Goal: Task Accomplishment & Management: Manage account settings

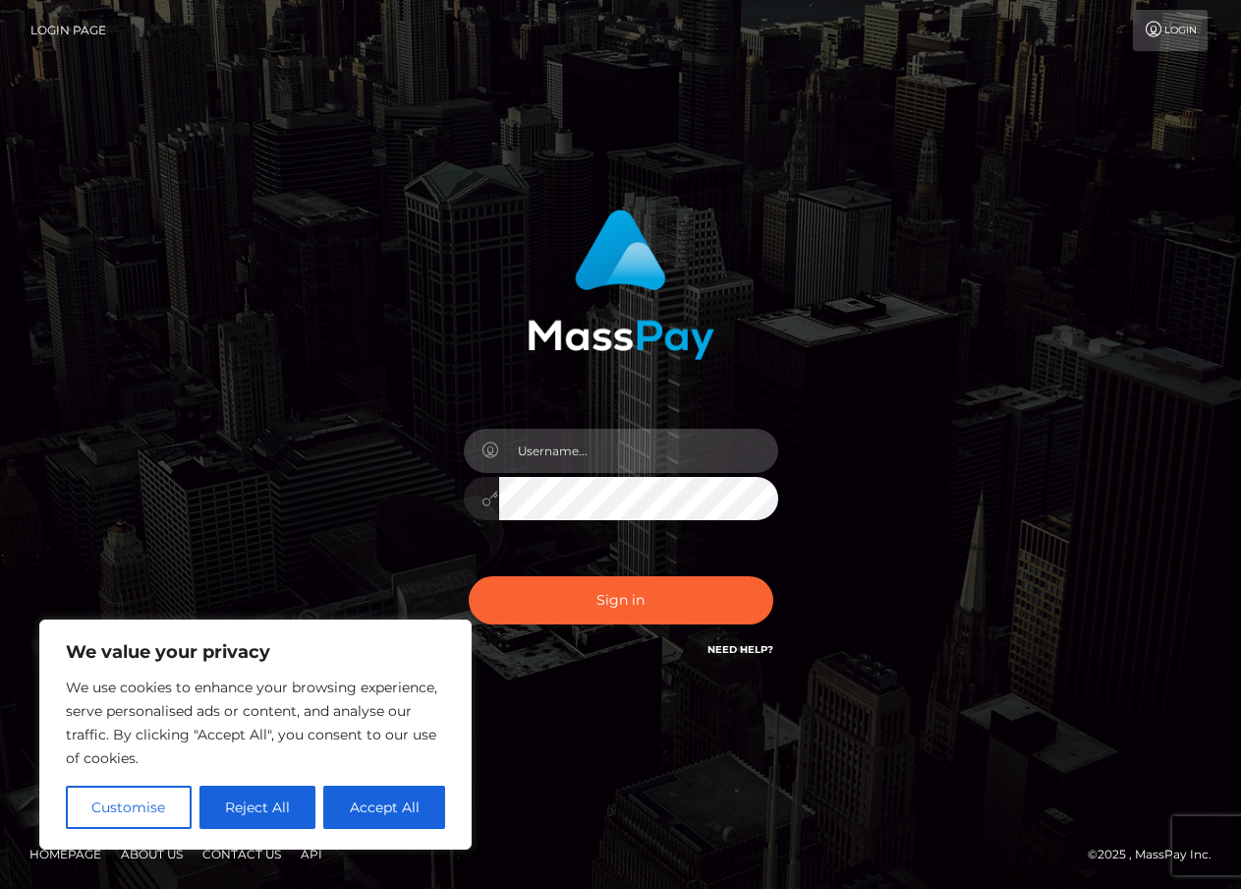
click at [578, 449] on input "text" at bounding box center [638, 451] width 279 height 44
type input "duquesne.rahm"
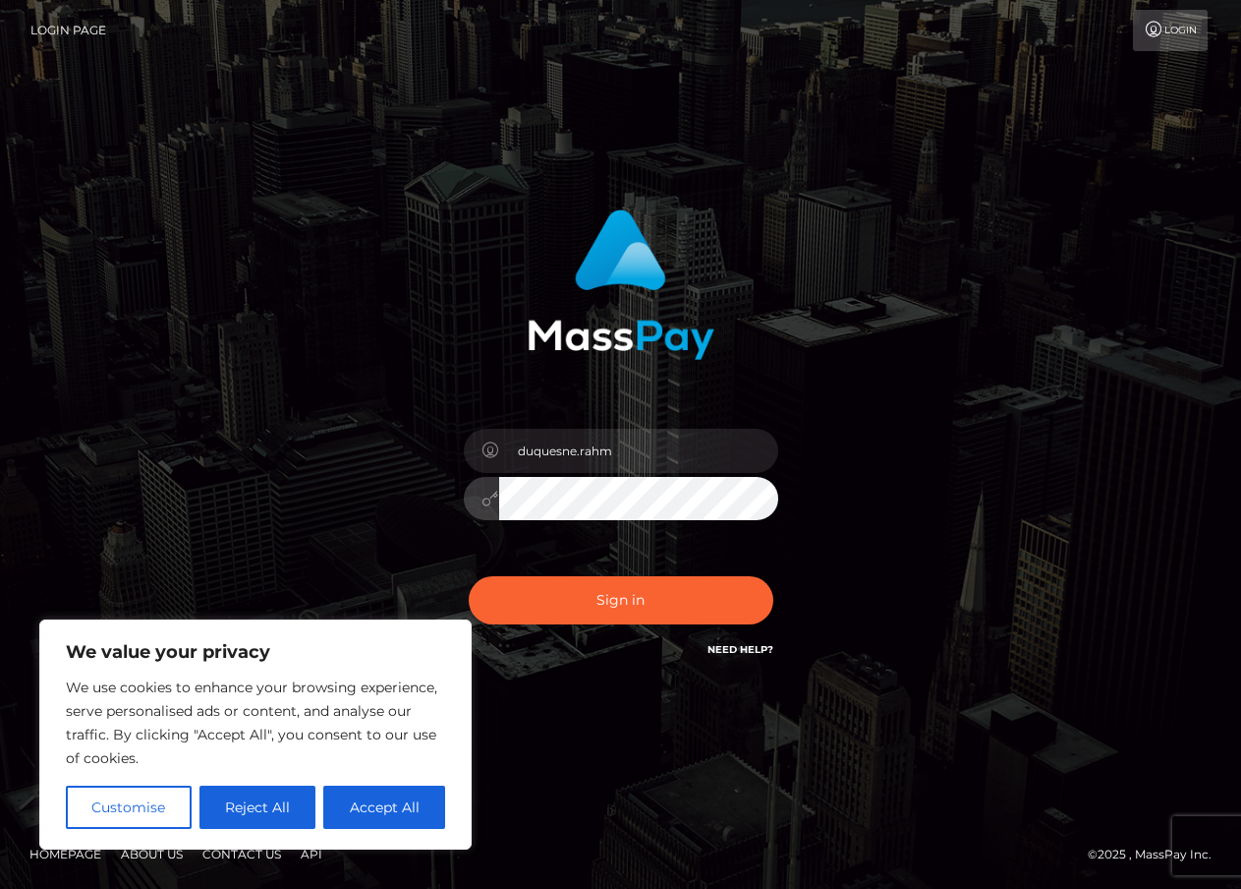
click at [469, 576] on button "Sign in" at bounding box center [621, 600] width 305 height 48
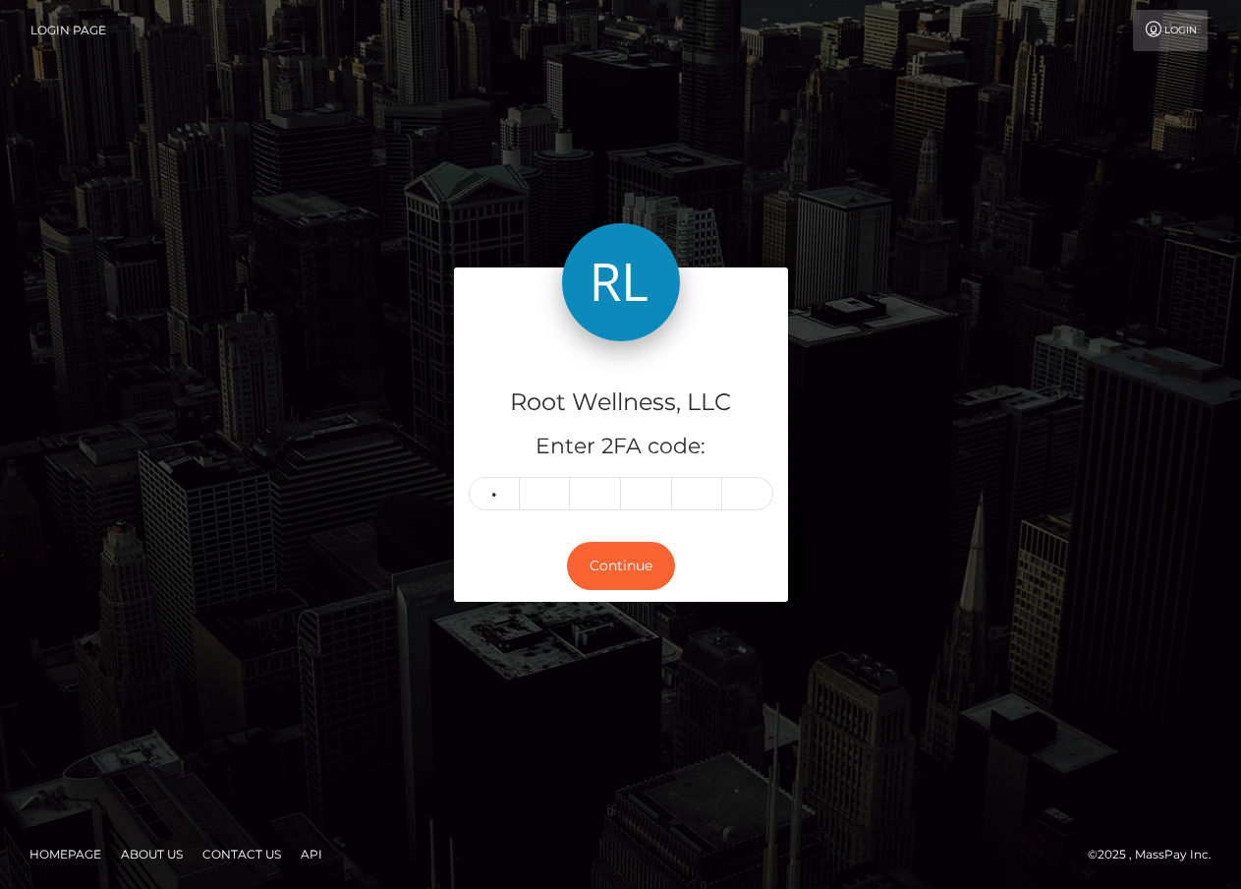
type input "7"
type input "5"
type input "1"
type input "2"
type input "1"
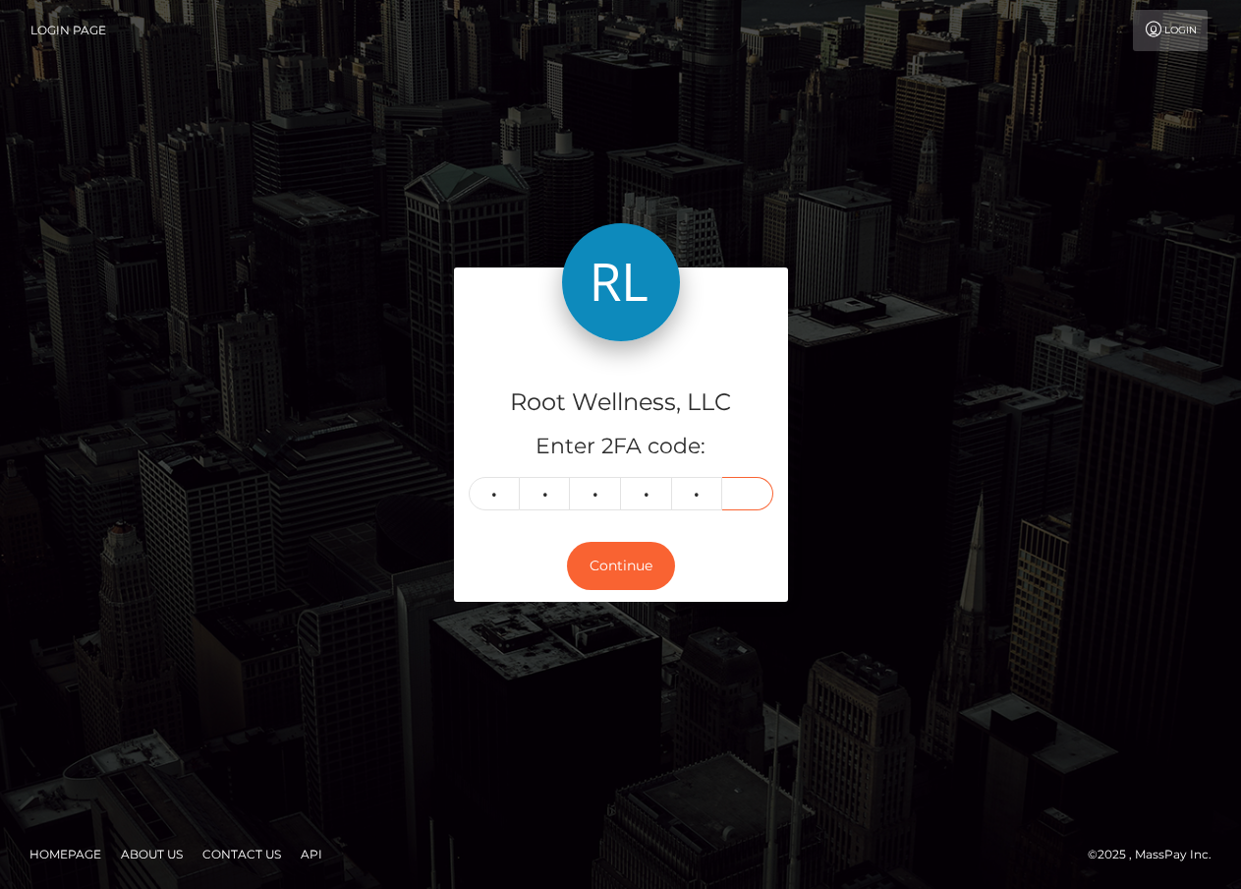
type input "4"
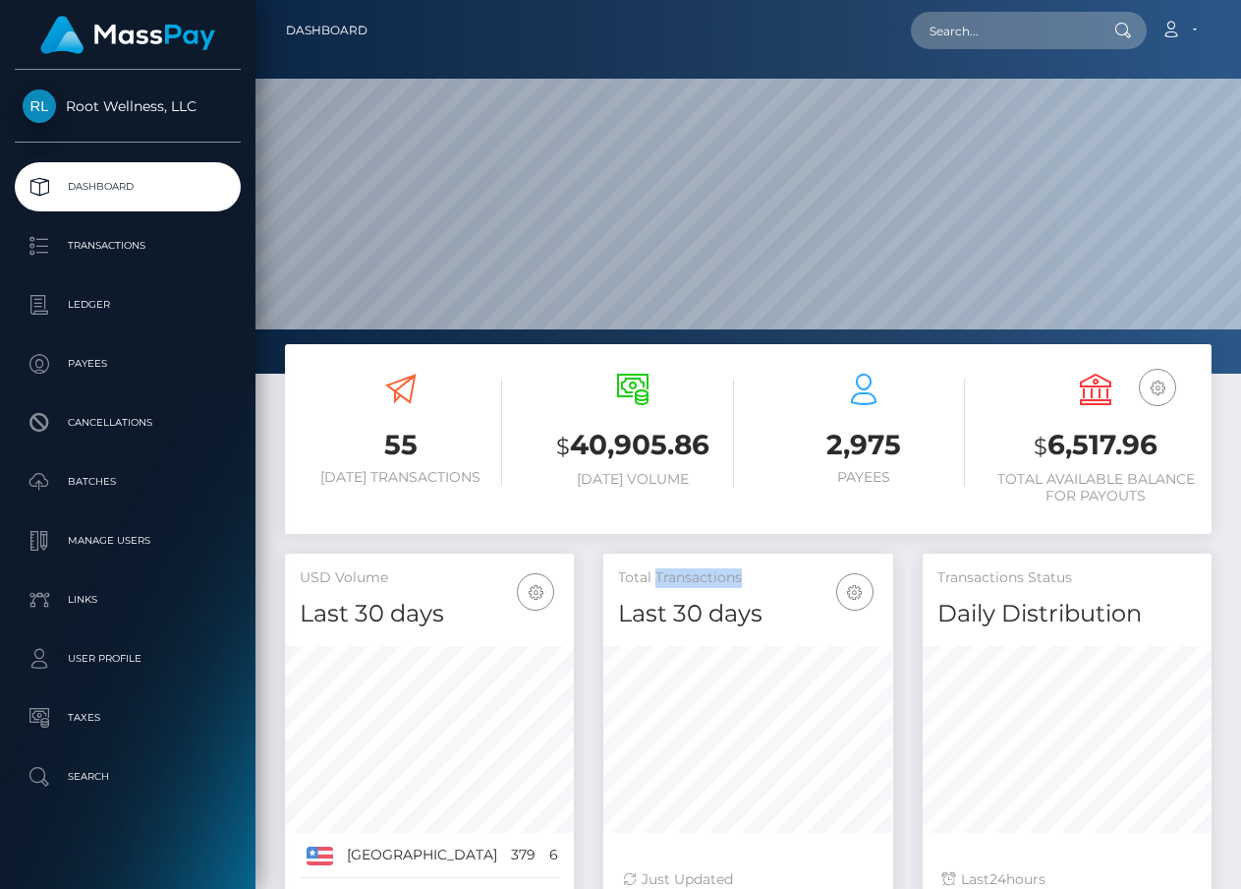
scroll to position [348, 289]
click at [114, 474] on p "Batches" at bounding box center [128, 481] width 210 height 29
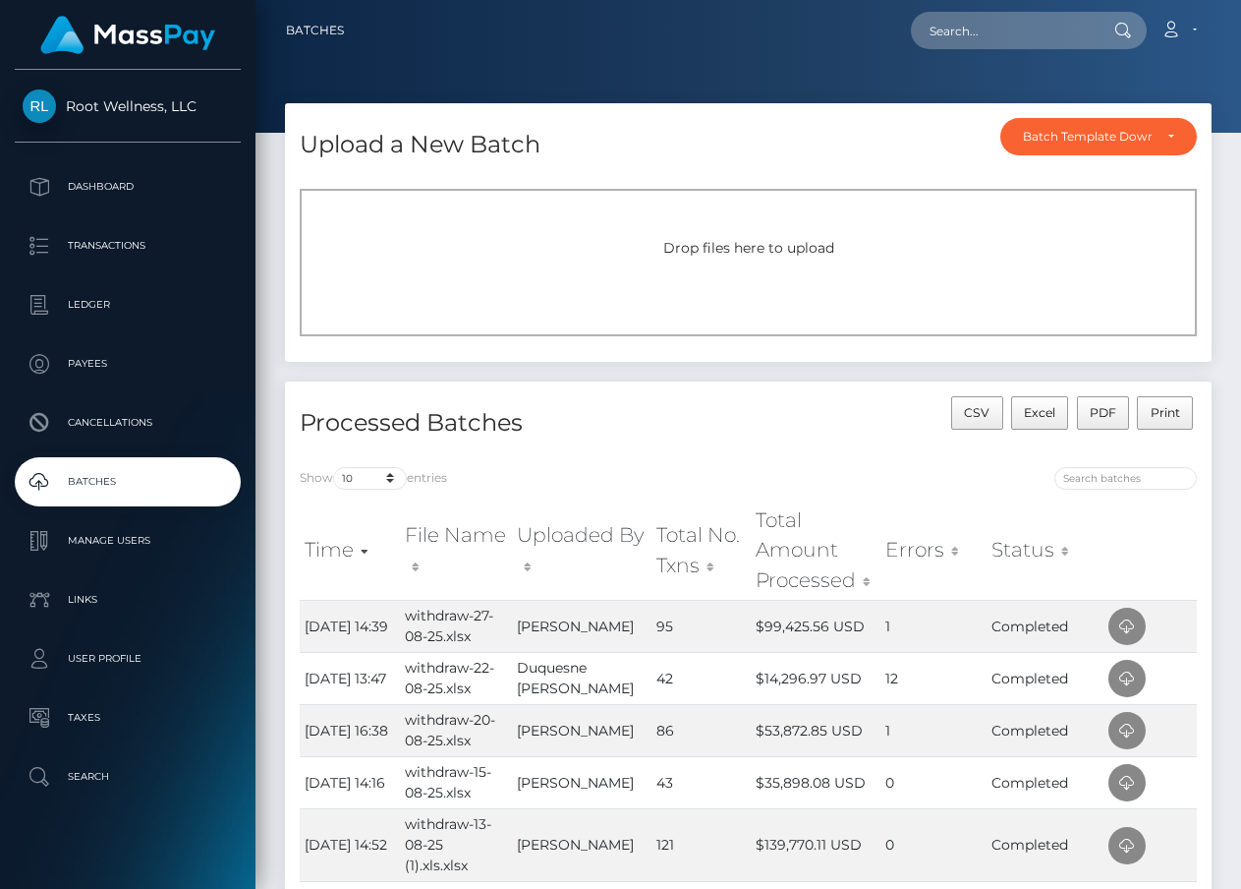
click at [813, 252] on span "Drop files here to upload" at bounding box center [748, 248] width 171 height 18
click at [758, 270] on div "Drop files here to upload" at bounding box center [748, 262] width 897 height 147
click at [834, 288] on div "Drop files here to upload" at bounding box center [748, 262] width 897 height 147
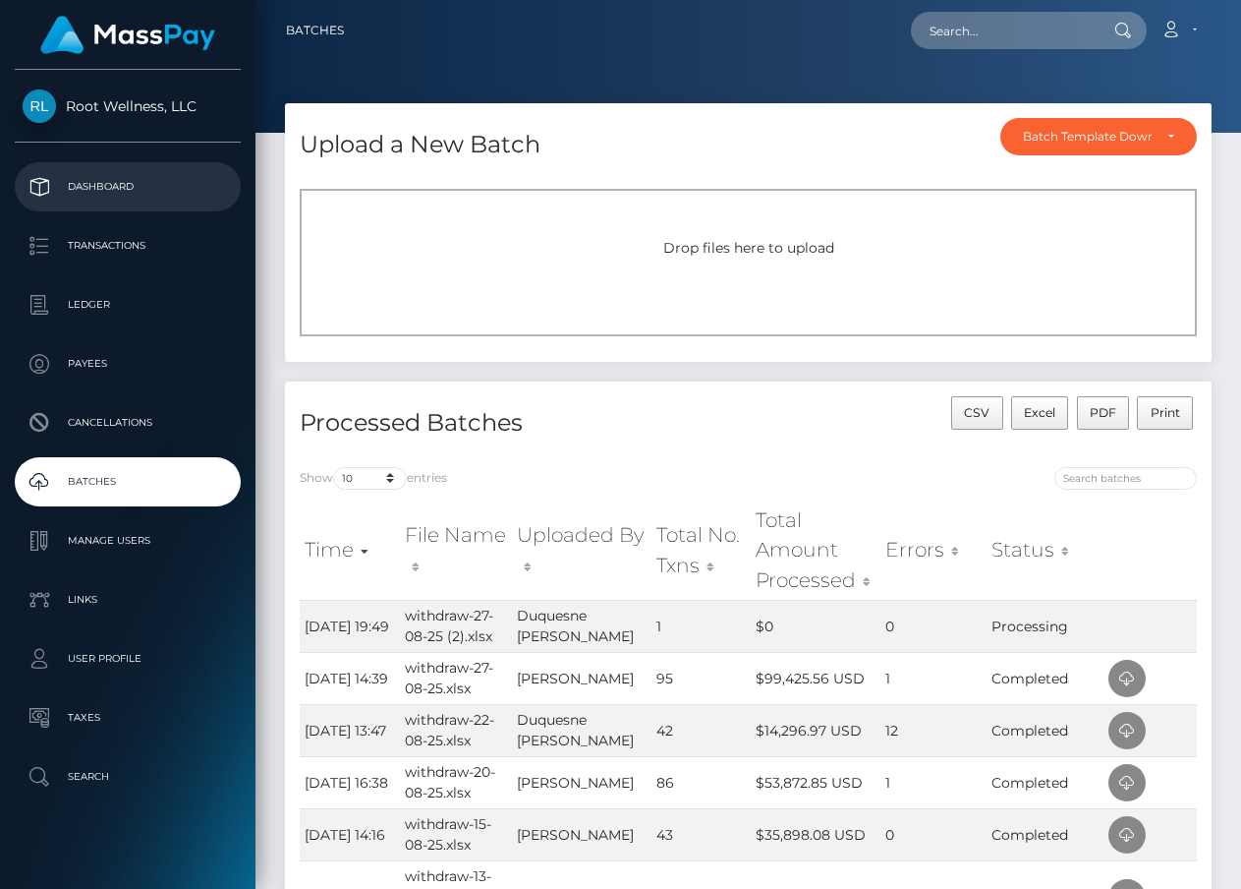
click at [133, 182] on p "Dashboard" at bounding box center [128, 186] width 210 height 29
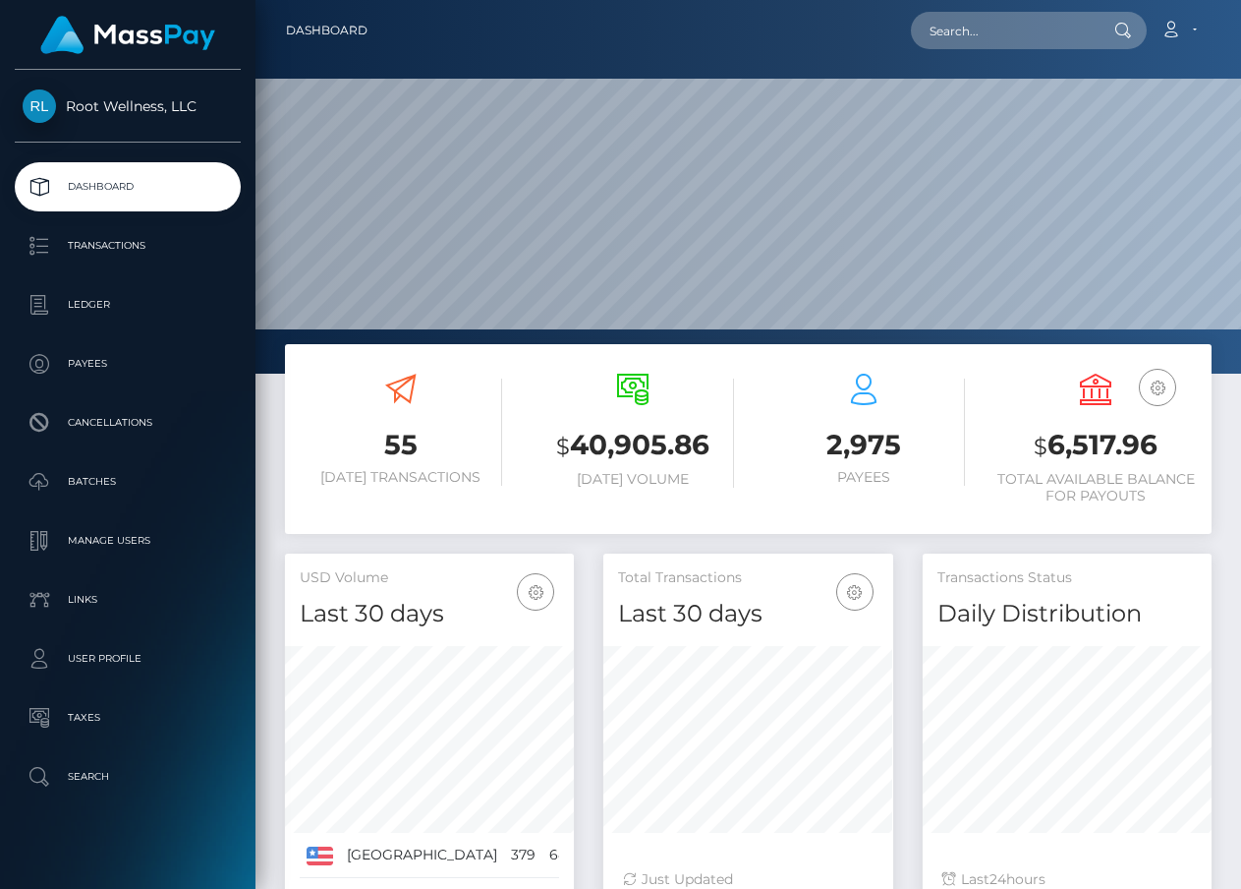
scroll to position [348, 289]
click at [116, 491] on p "Batches" at bounding box center [128, 481] width 210 height 29
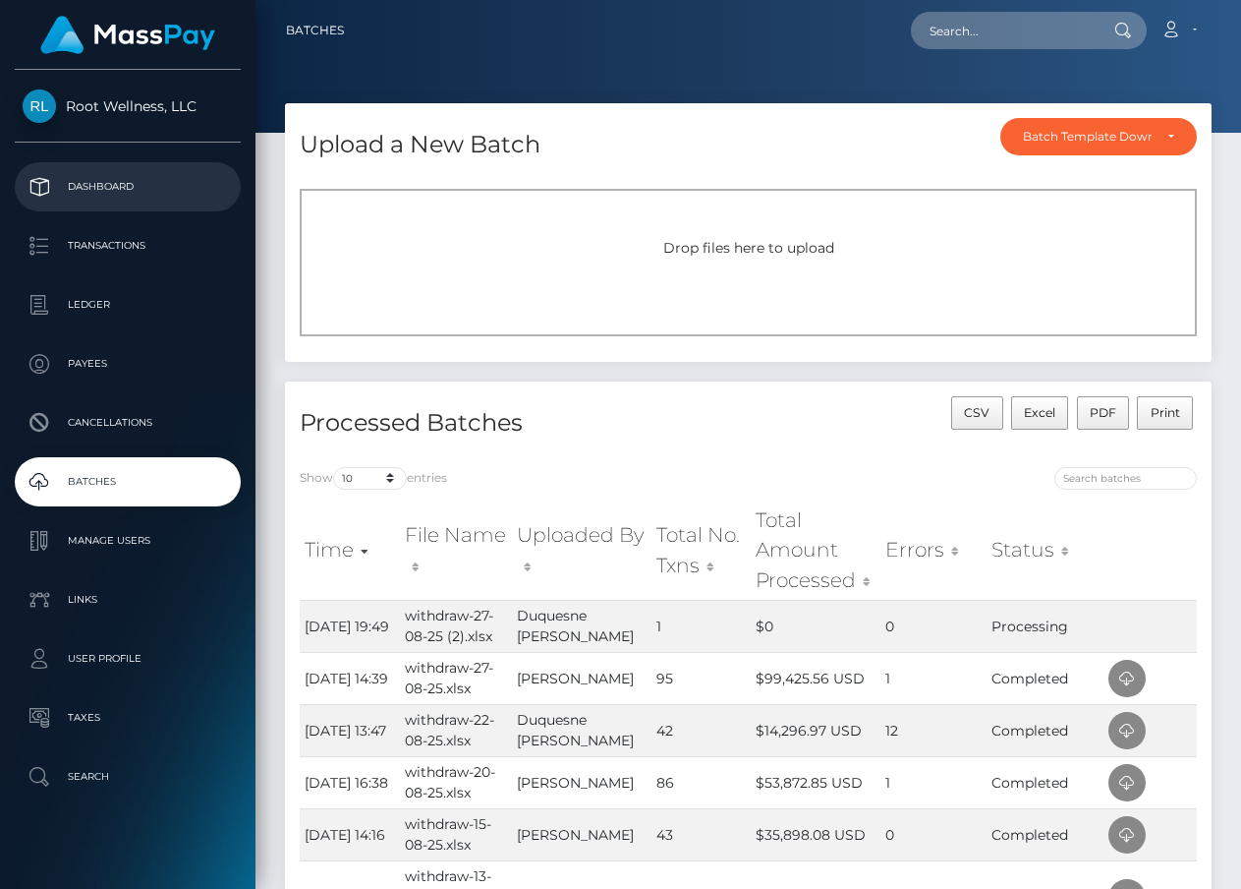
click at [168, 175] on p "Dashboard" at bounding box center [128, 186] width 210 height 29
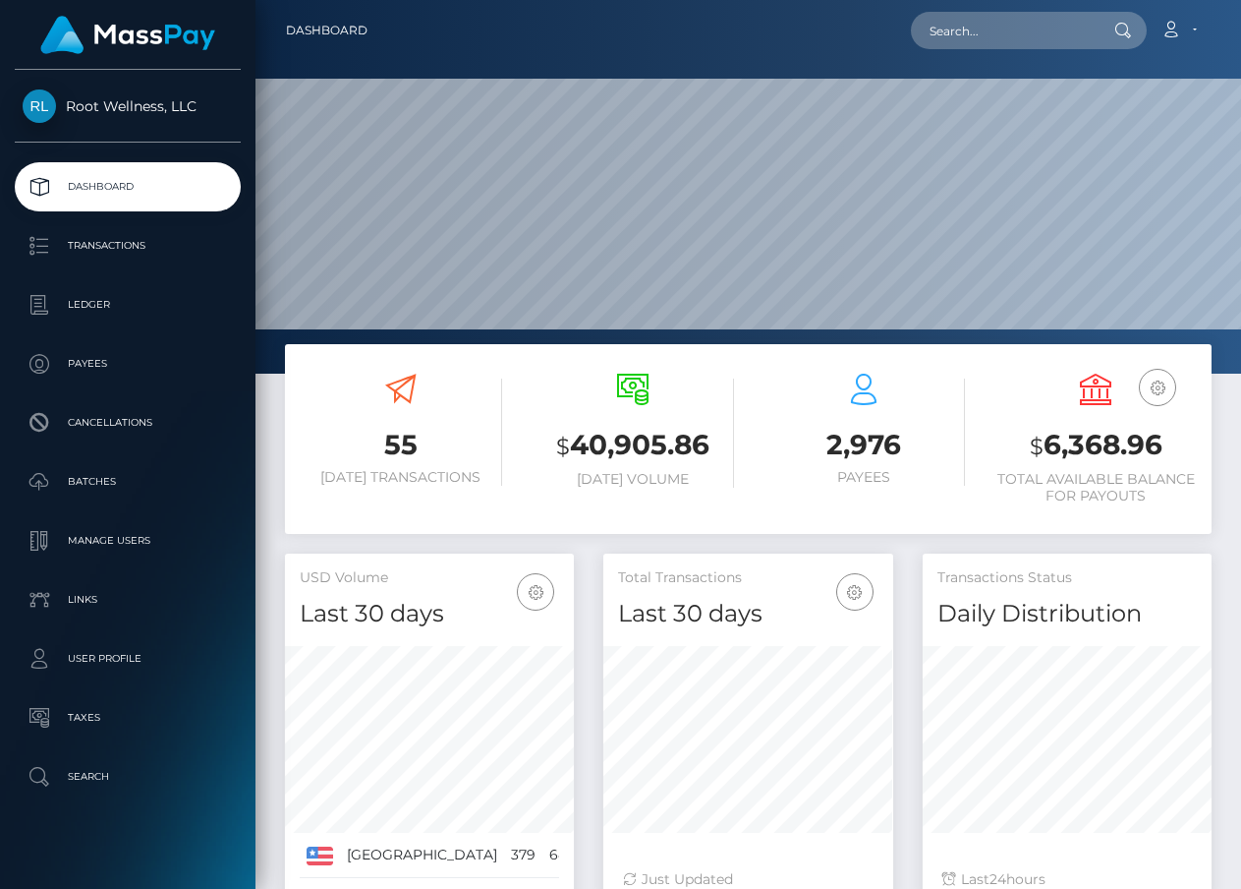
scroll to position [26, 0]
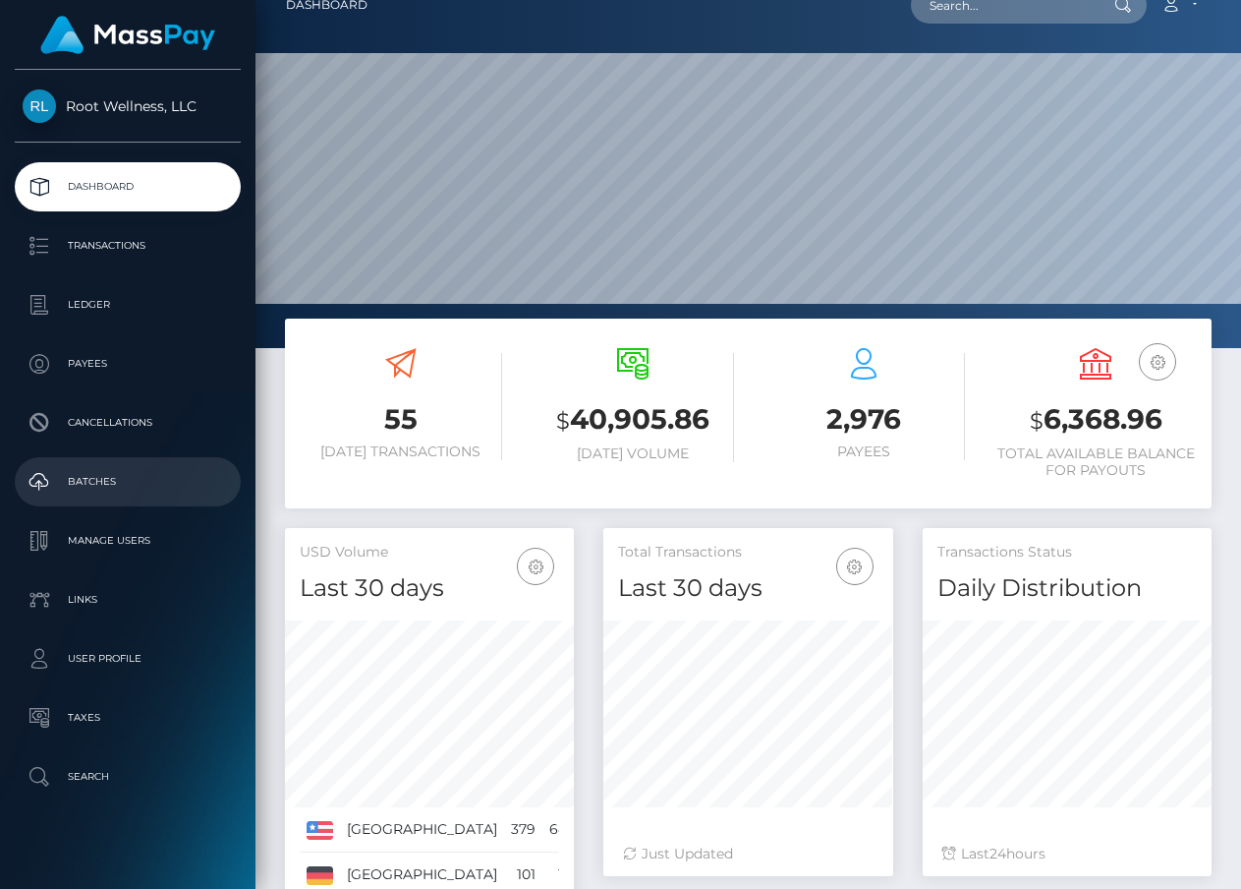
click at [150, 482] on p "Batches" at bounding box center [128, 481] width 210 height 29
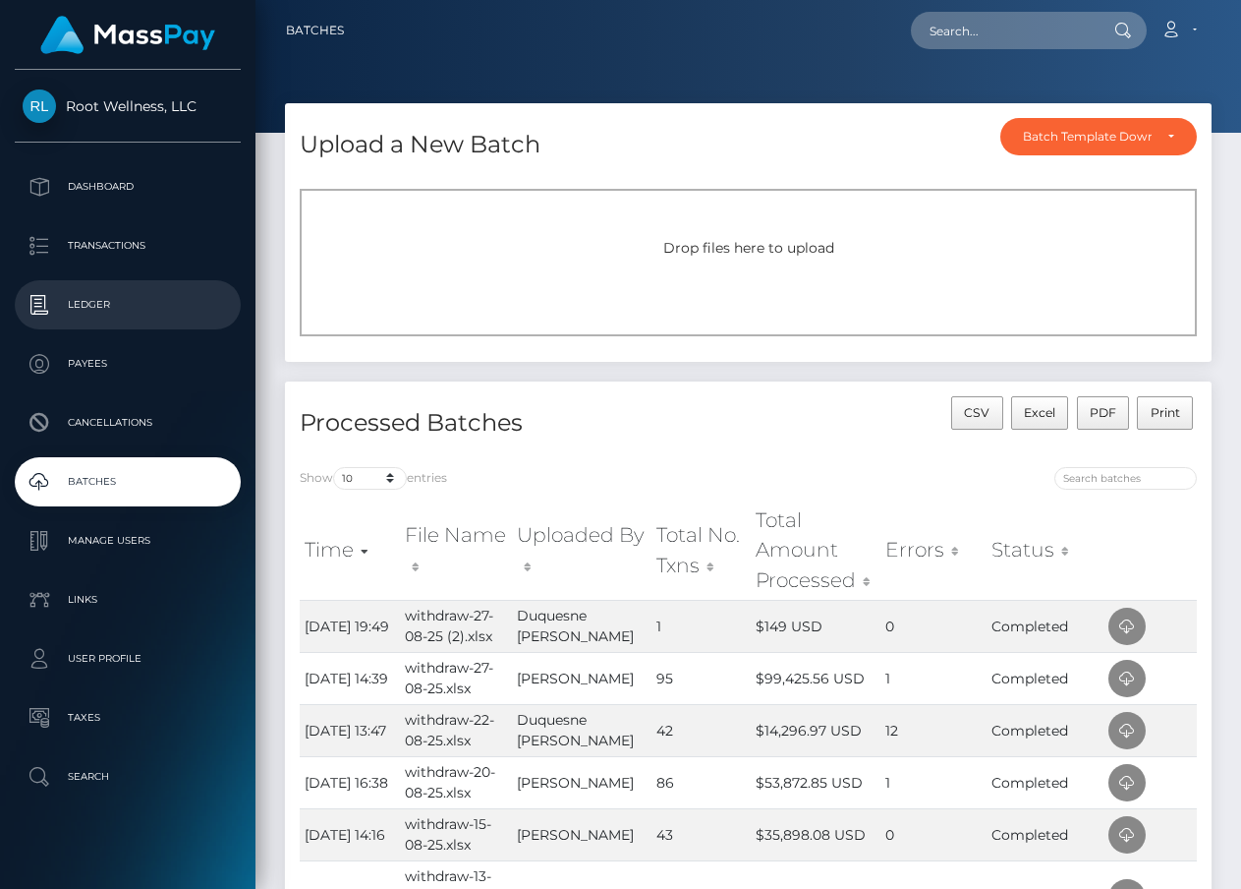
click at [94, 316] on p "Ledger" at bounding box center [128, 304] width 210 height 29
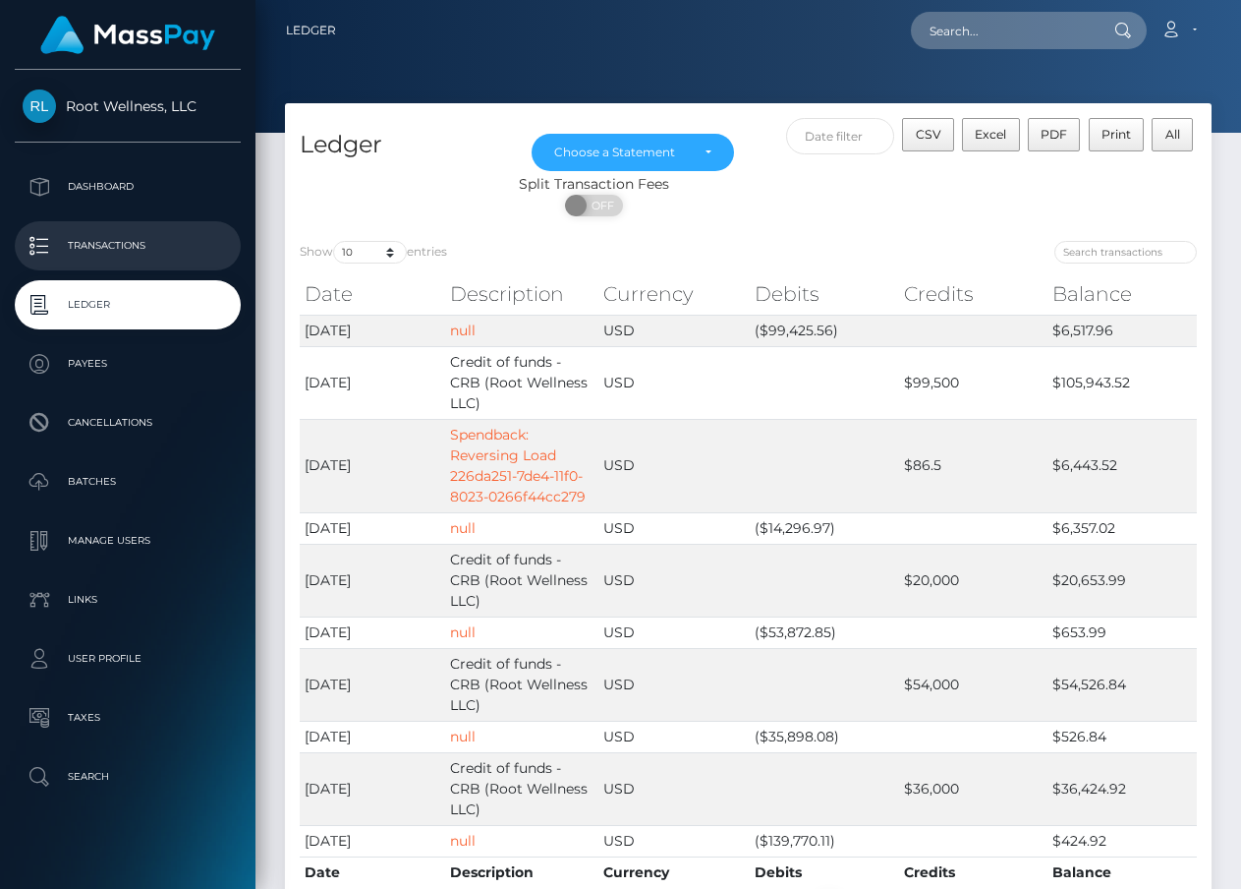
click at [144, 236] on p "Transactions" at bounding box center [128, 245] width 210 height 29
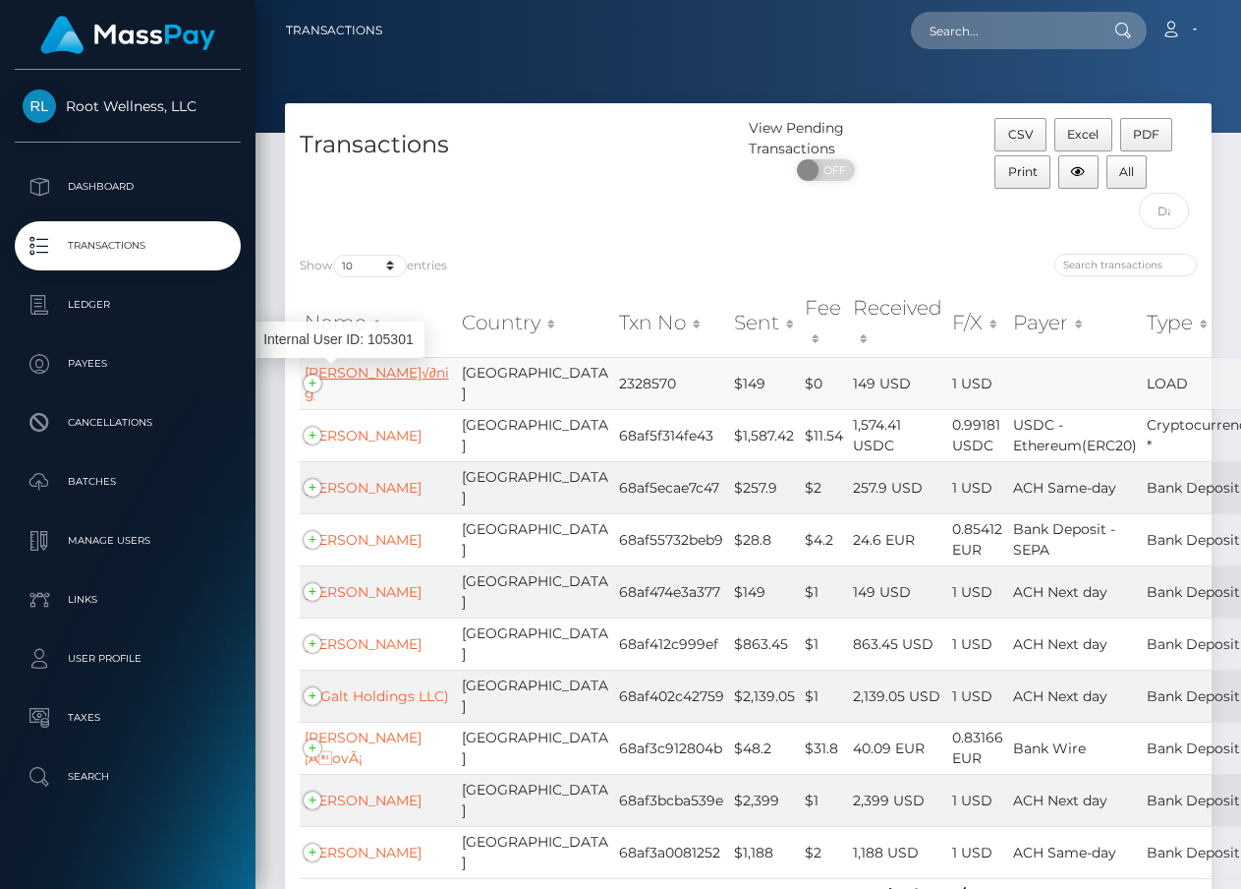
click at [339, 373] on link "Martina K√∂nig" at bounding box center [377, 383] width 144 height 38
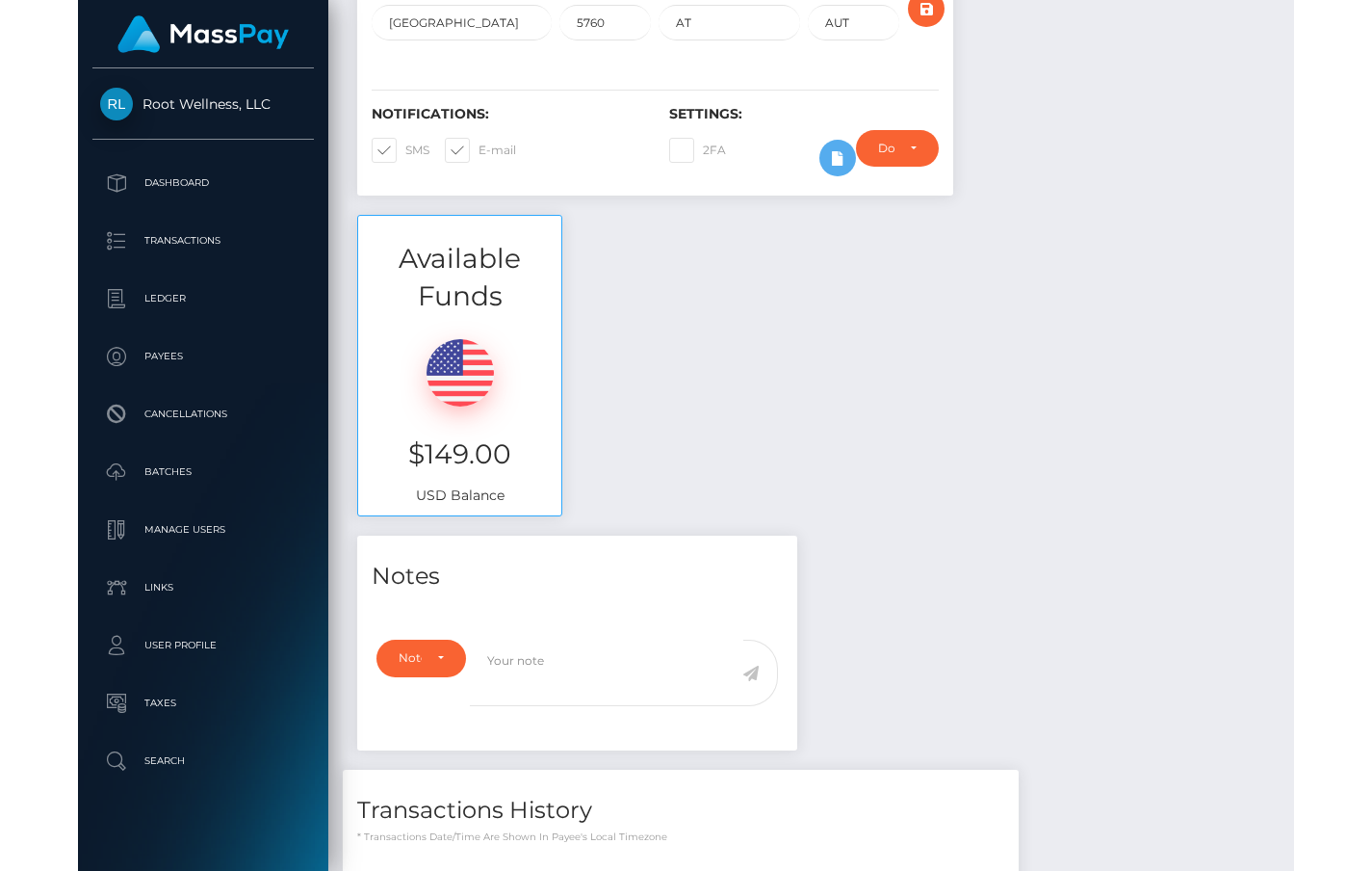
scroll to position [389, 0]
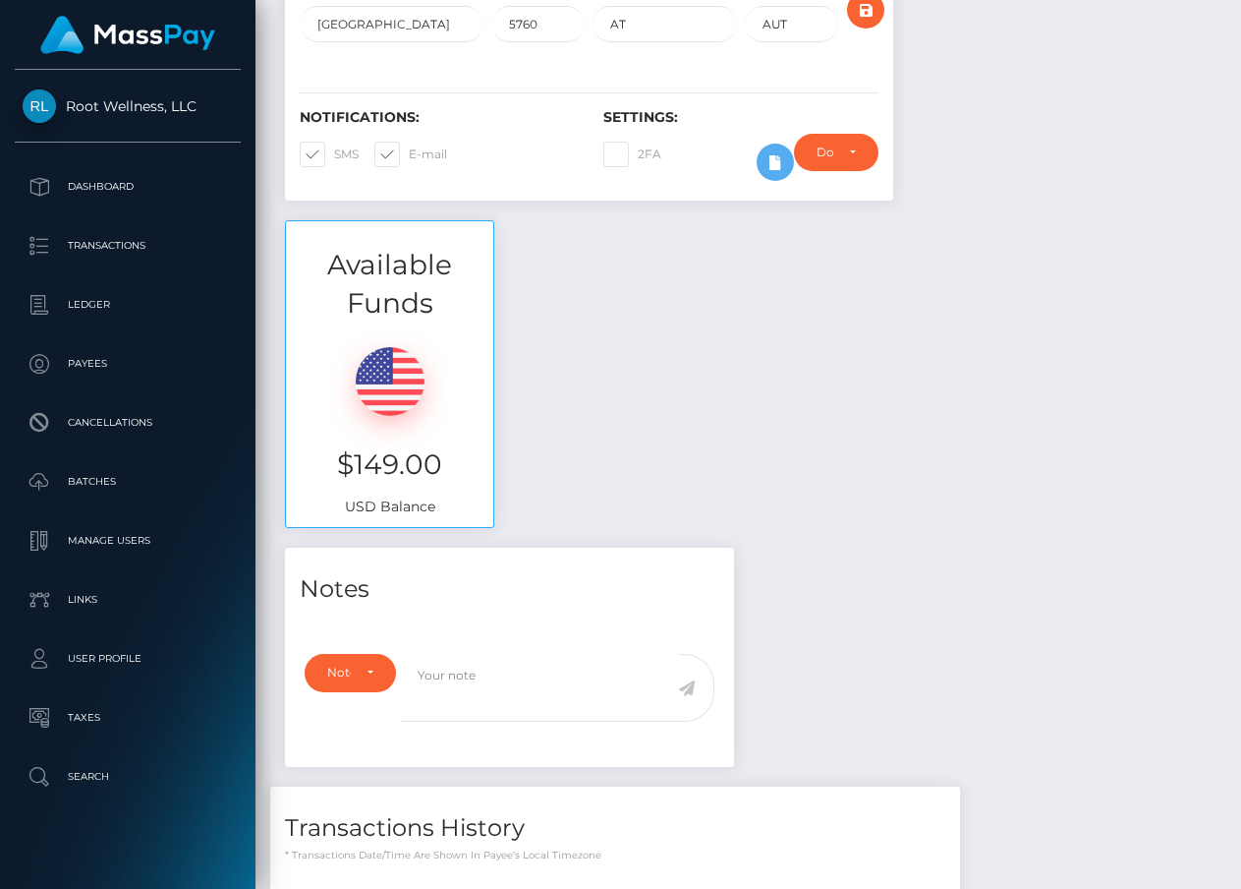
click at [398, 416] on img at bounding box center [390, 381] width 69 height 69
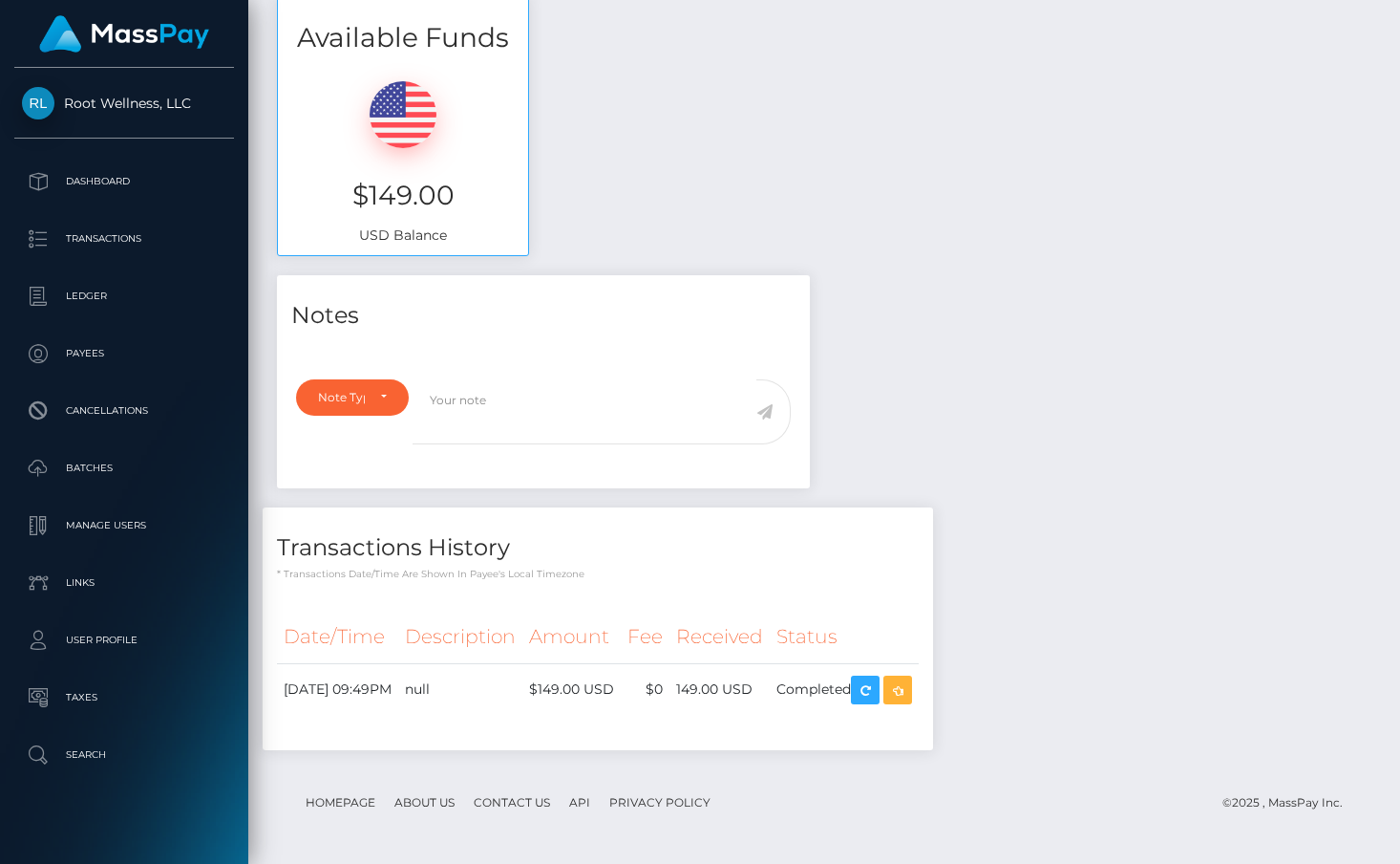
scroll to position [632, 0]
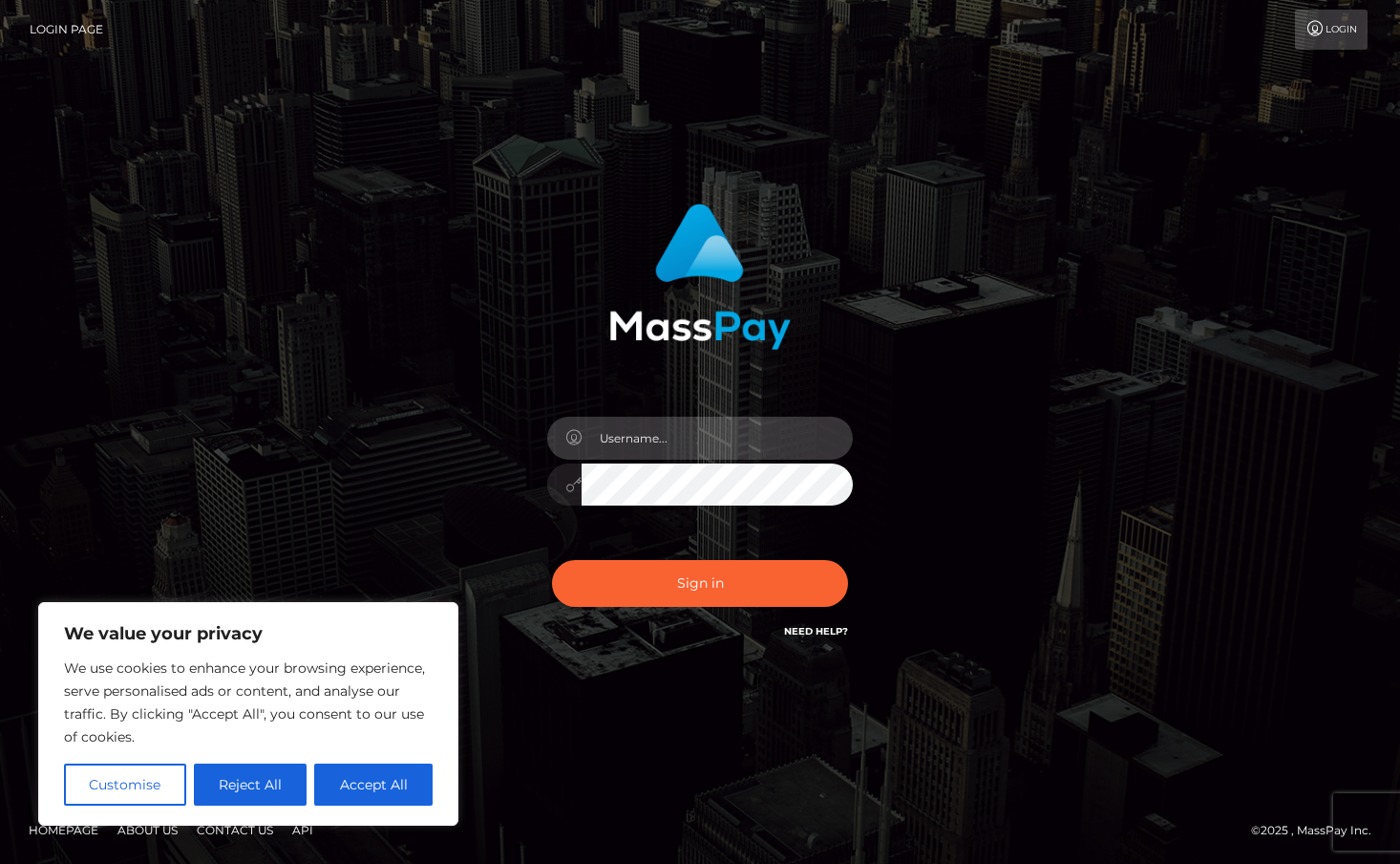
click at [682, 429] on input "text" at bounding box center [717, 438] width 271 height 43
type input "duquesne.rahm"
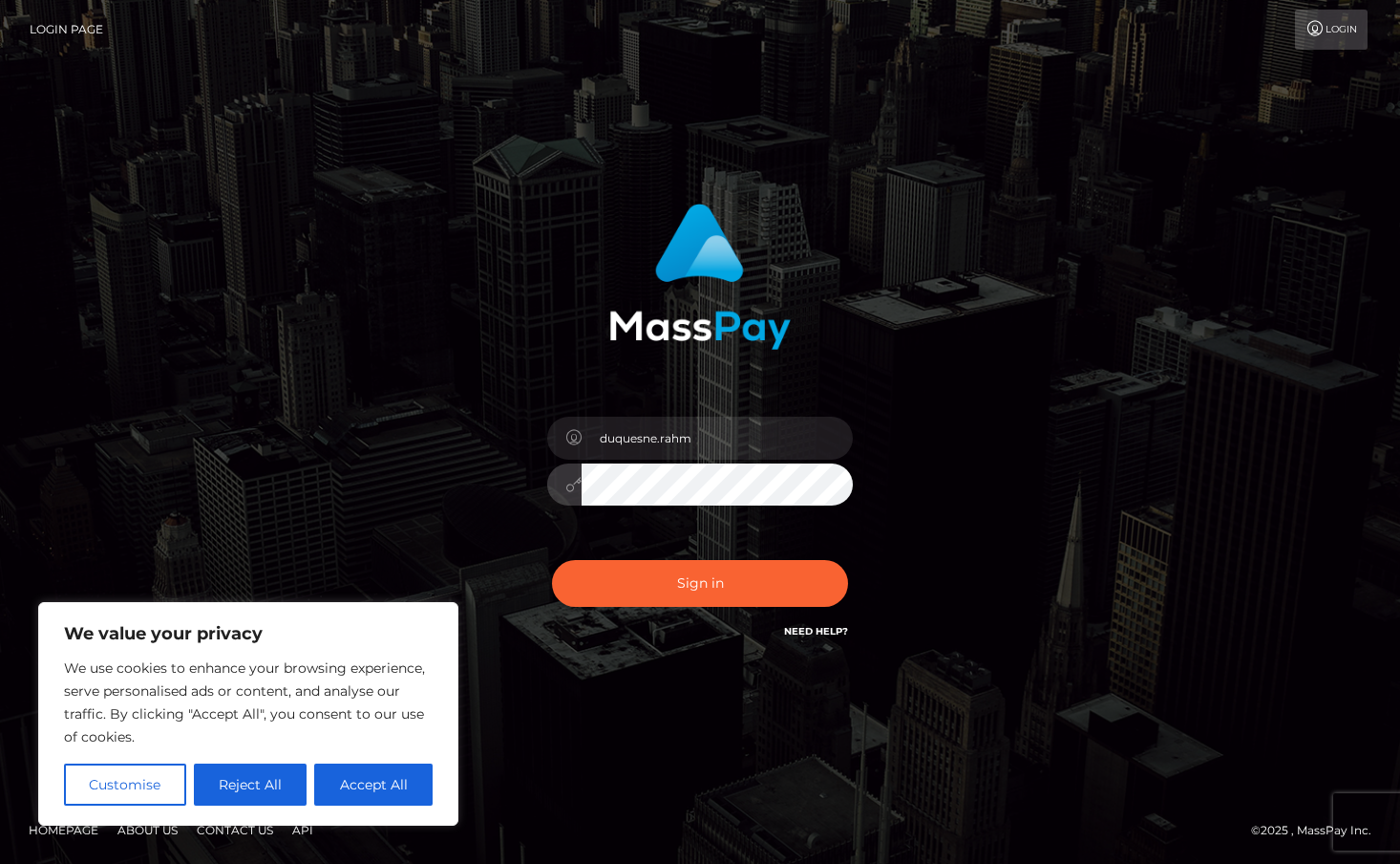
click at [552, 560] on button "Sign in" at bounding box center [700, 583] width 296 height 47
click at [735, 433] on input "text" at bounding box center [717, 438] width 271 height 43
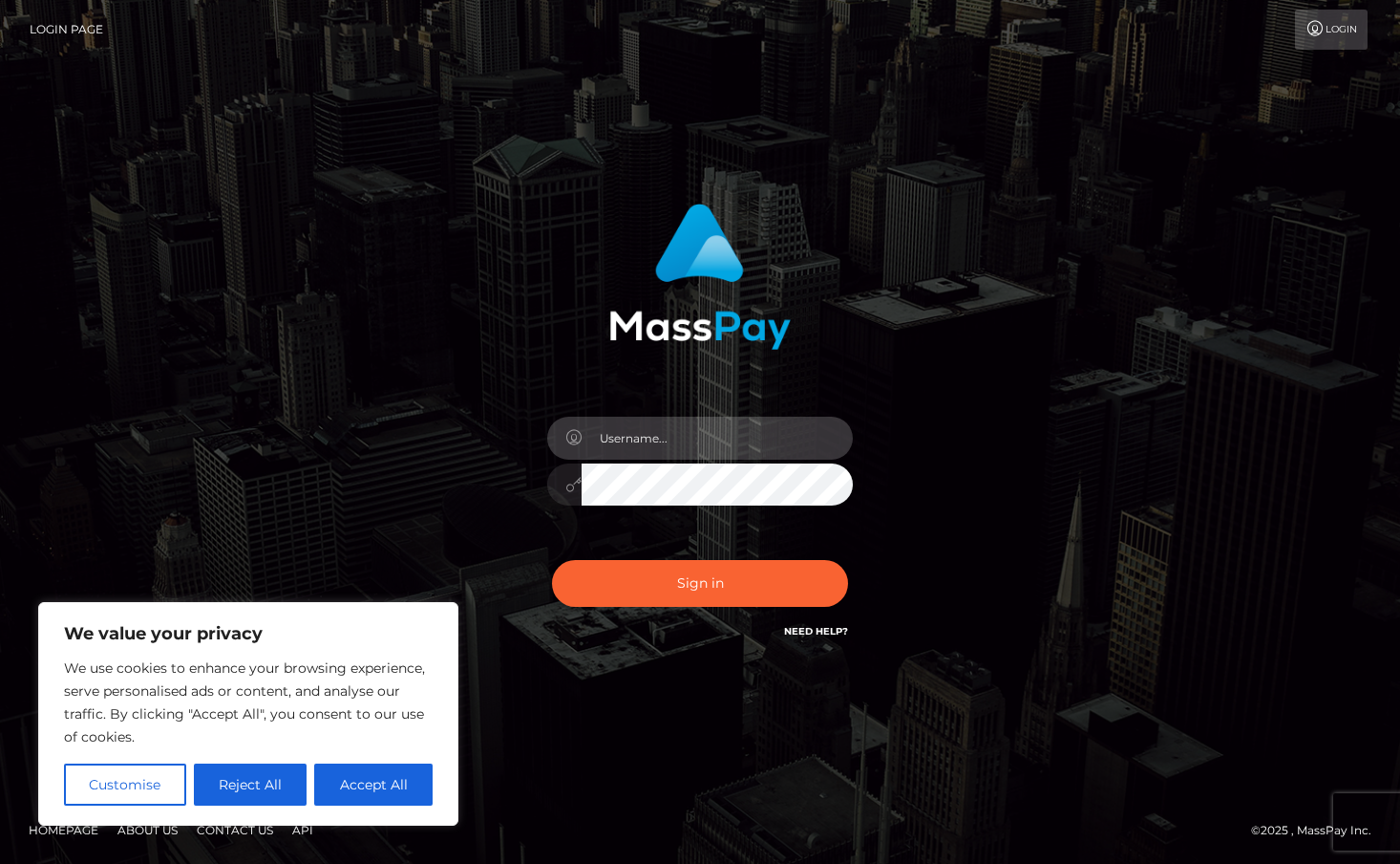
type input "duquesne.rahm"
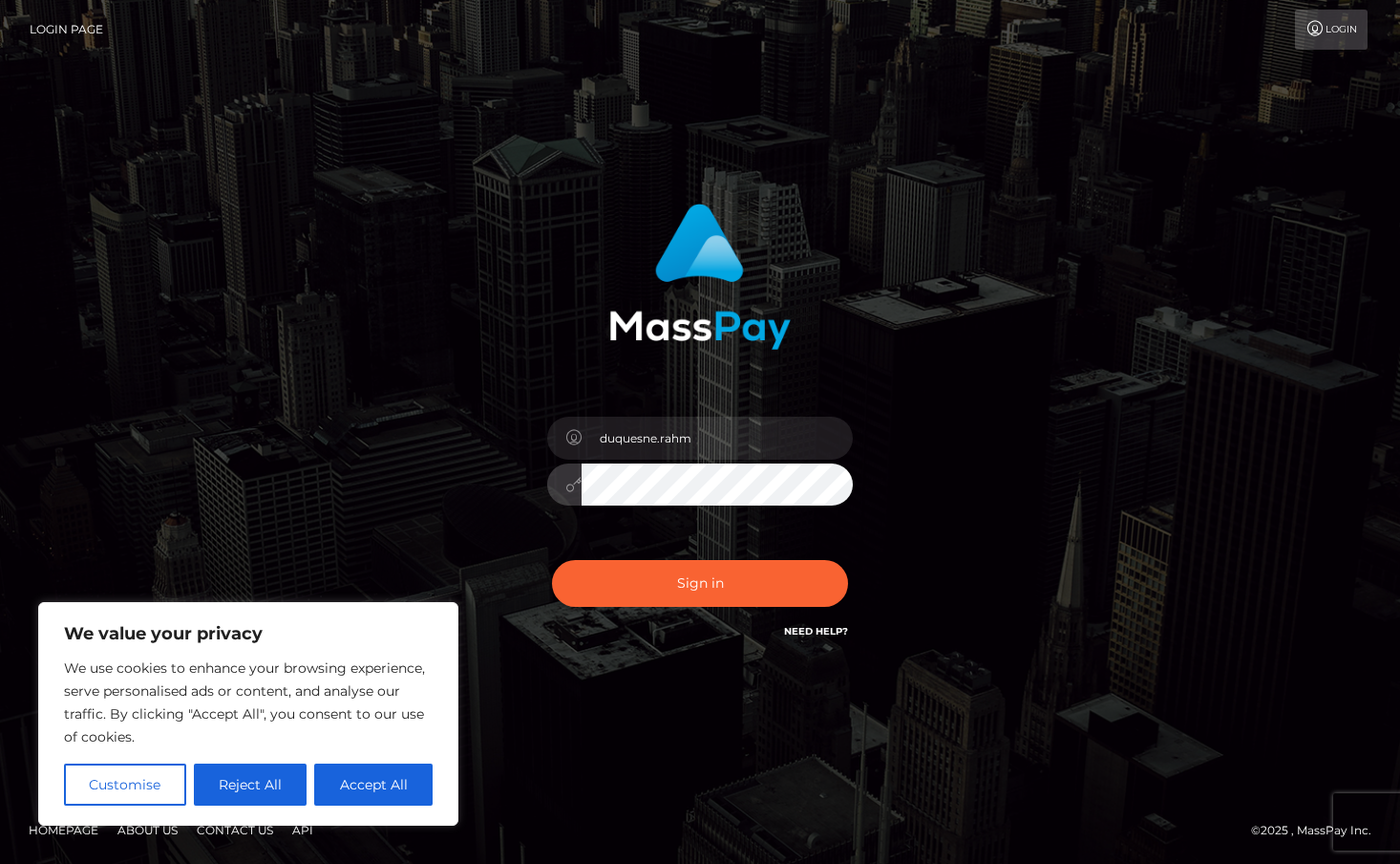
click at [552, 560] on button "Sign in" at bounding box center [700, 583] width 296 height 47
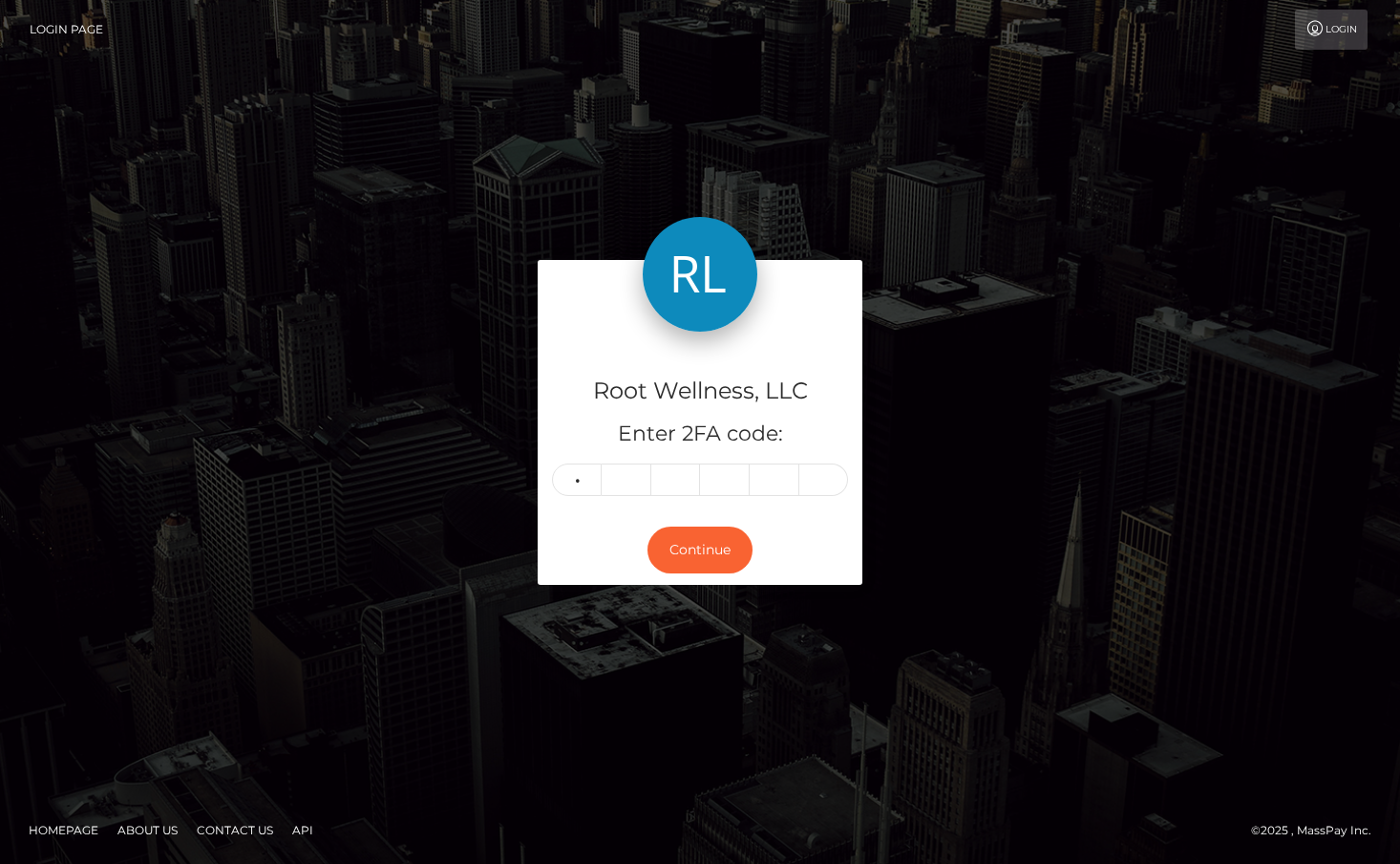
type input "8"
type input "6"
type input "9"
type input "3"
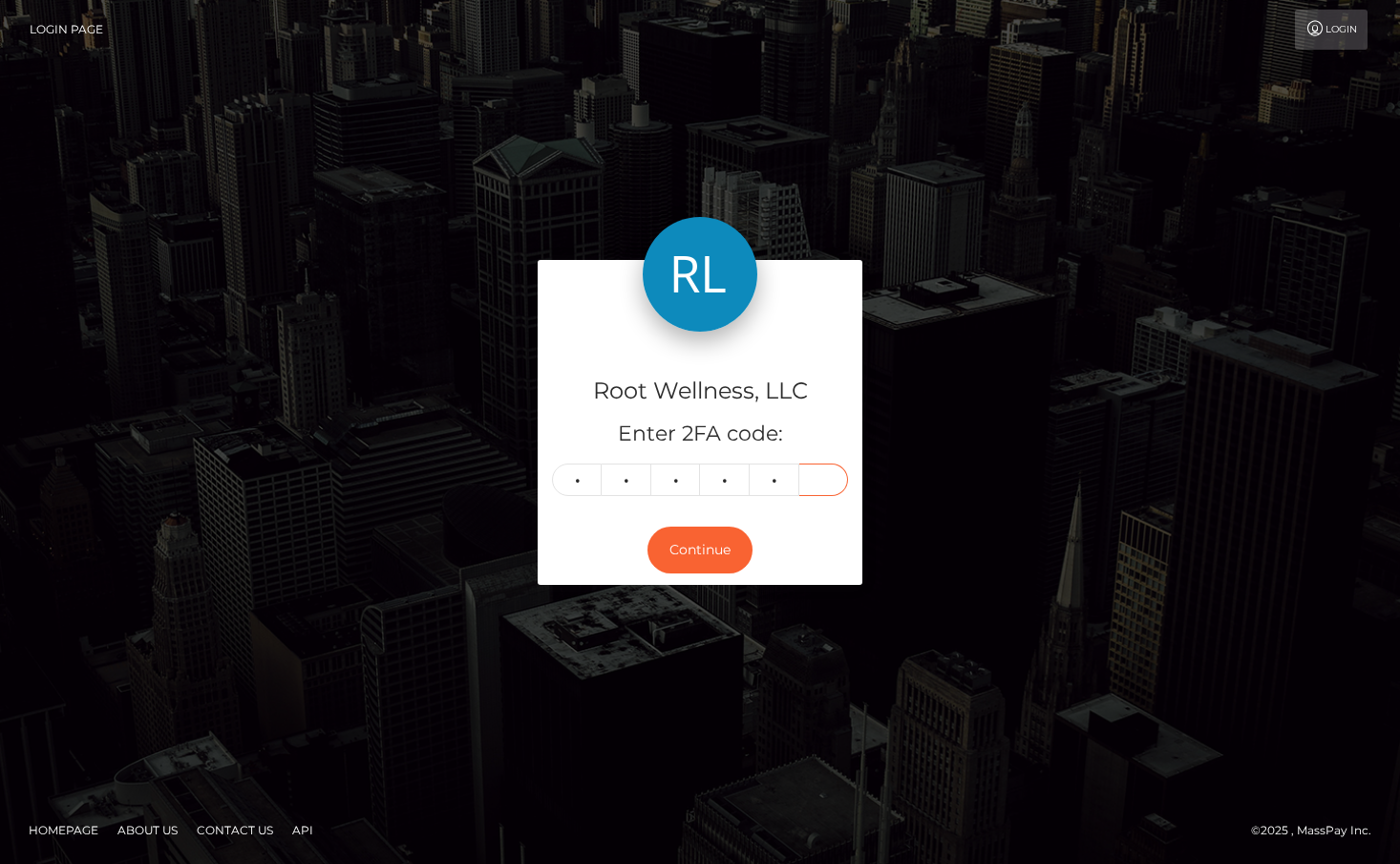
type input "3"
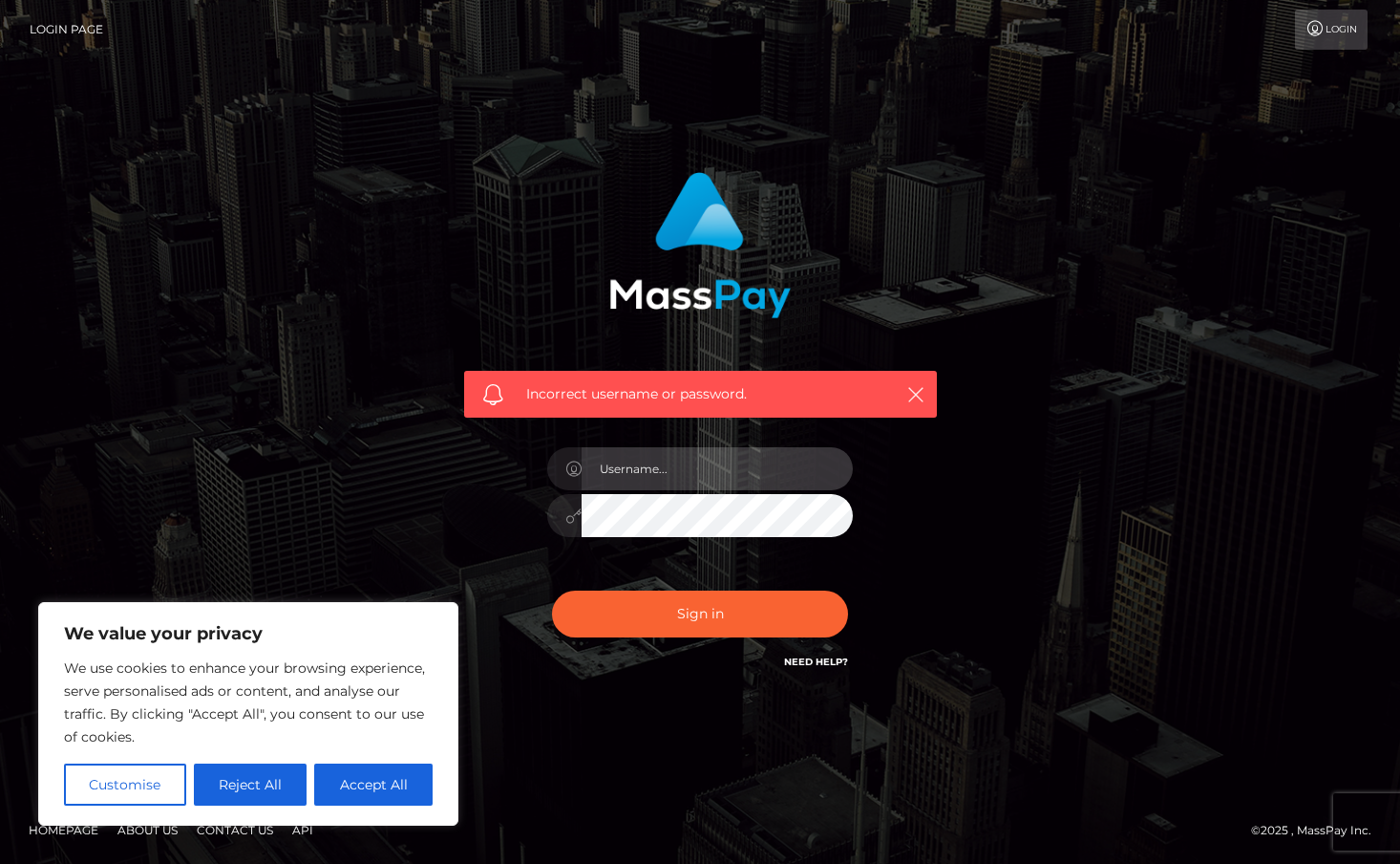
click at [691, 454] on input "text" at bounding box center [717, 468] width 271 height 43
type input "duquesne.rahm"
click at [552, 590] on button "Sign in" at bounding box center [700, 613] width 296 height 47
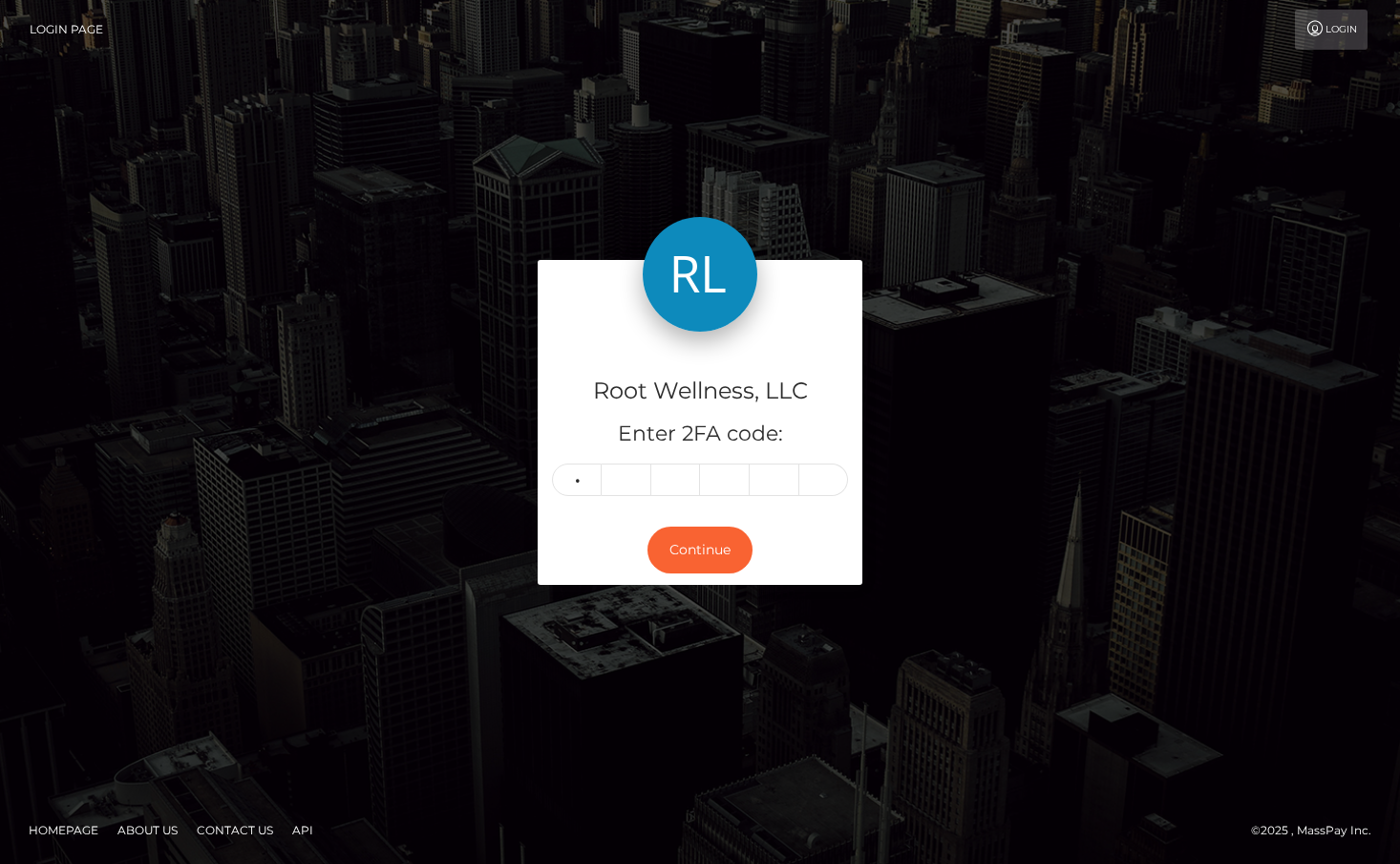
type input "8"
type input "7"
type input "3"
type input "9"
type input "8"
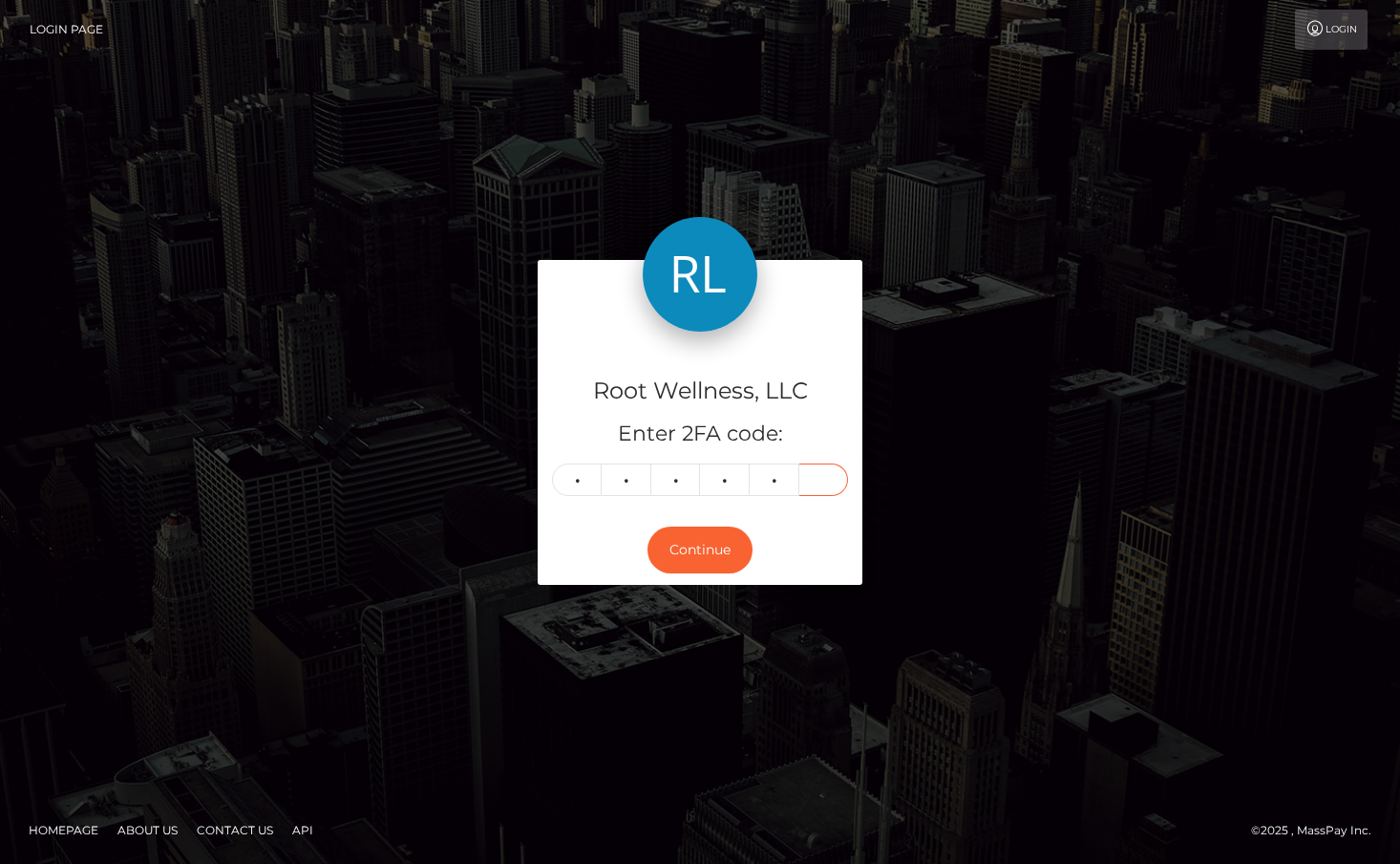
type input "5"
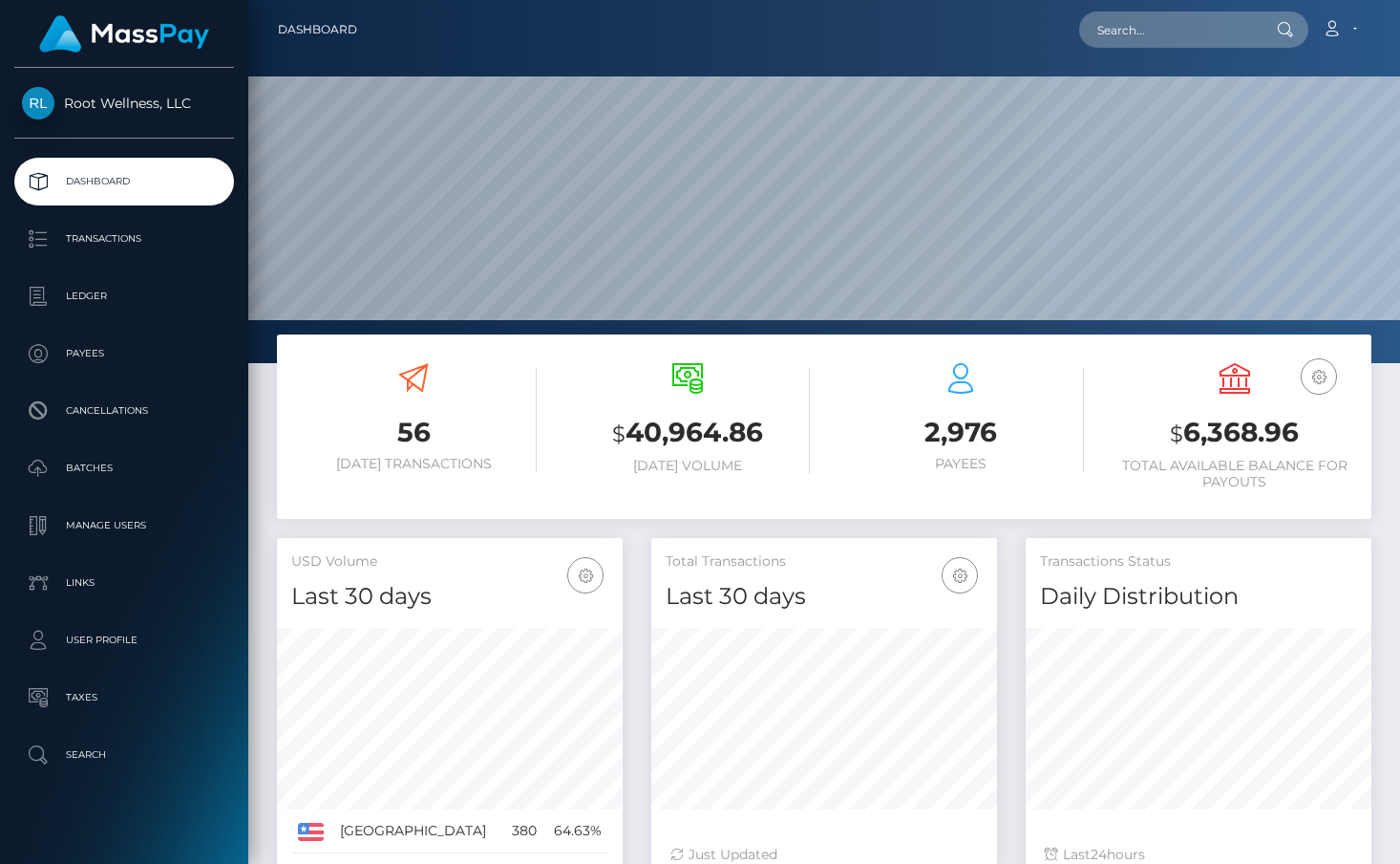
scroll to position [338, 346]
click at [1160, 30] on input "text" at bounding box center [1169, 29] width 180 height 36
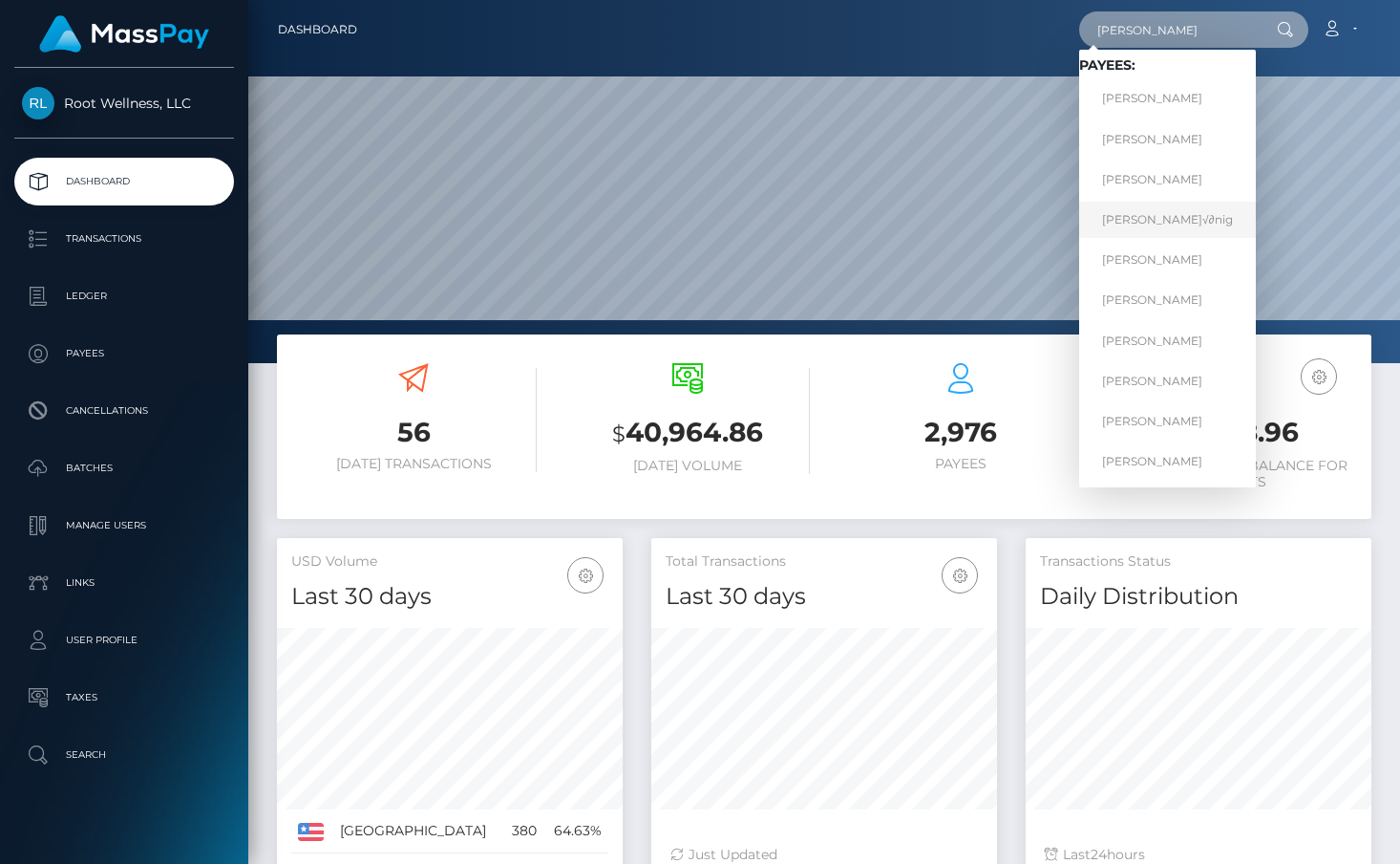
type input "martina"
click at [1171, 214] on link "Martina K√∂nig" at bounding box center [1168, 219] width 177 height 35
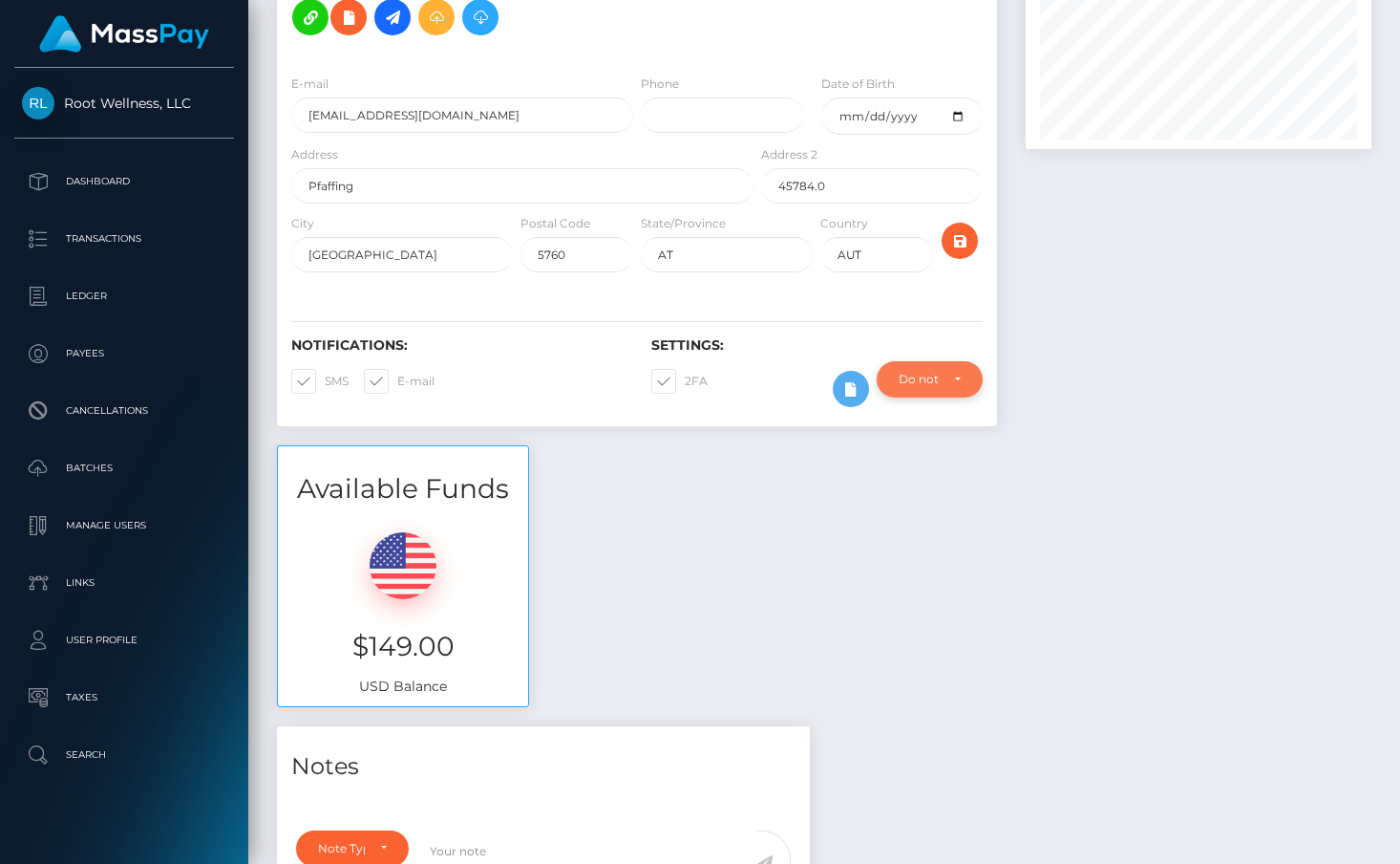
scroll to position [26, 0]
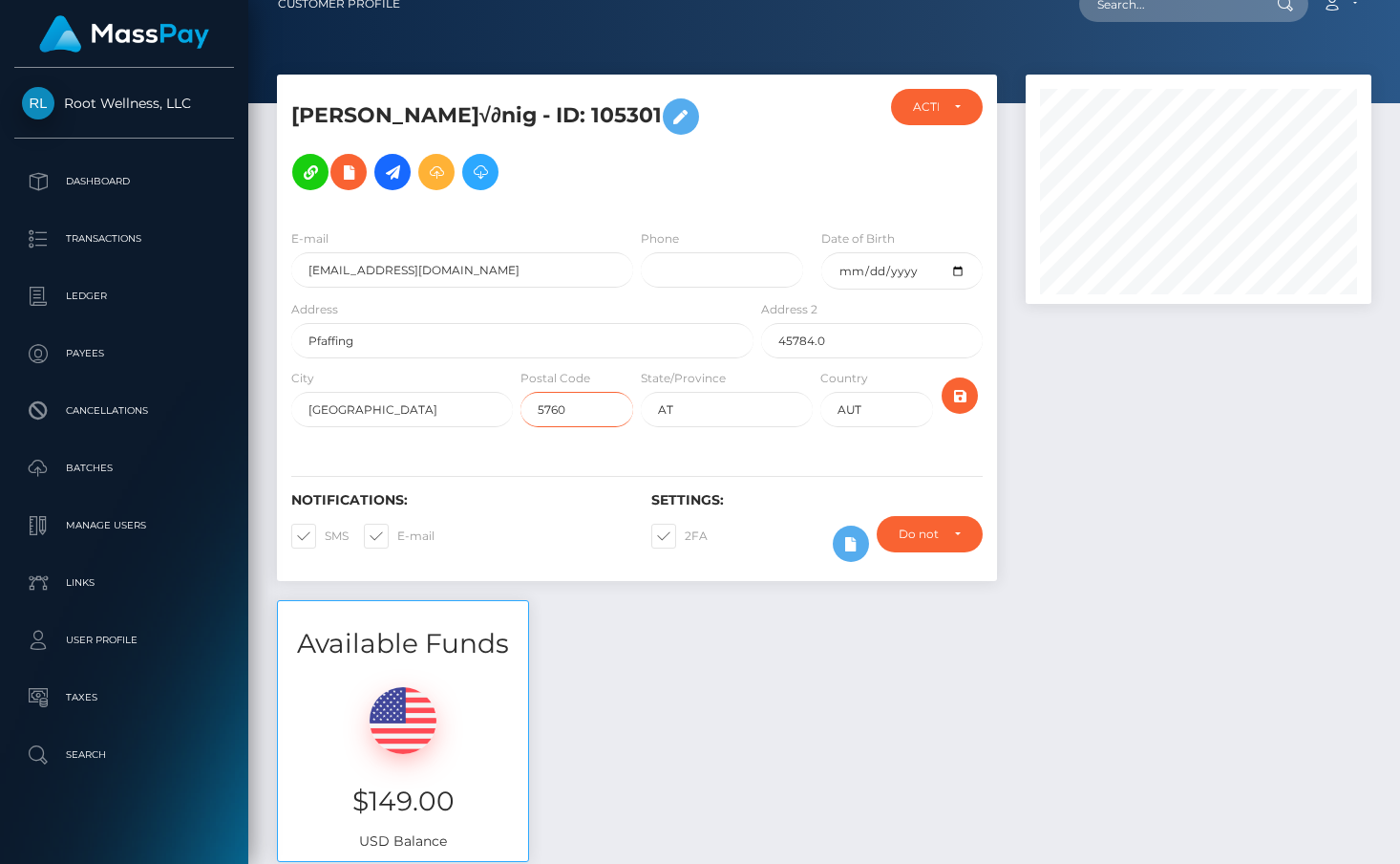
click at [584, 410] on input "5760" at bounding box center [577, 409] width 113 height 35
click at [840, 338] on input "45784.0" at bounding box center [871, 340] width 222 height 35
type input "4"
type input "5/7"
click at [967, 397] on icon "submit" at bounding box center [960, 396] width 23 height 24
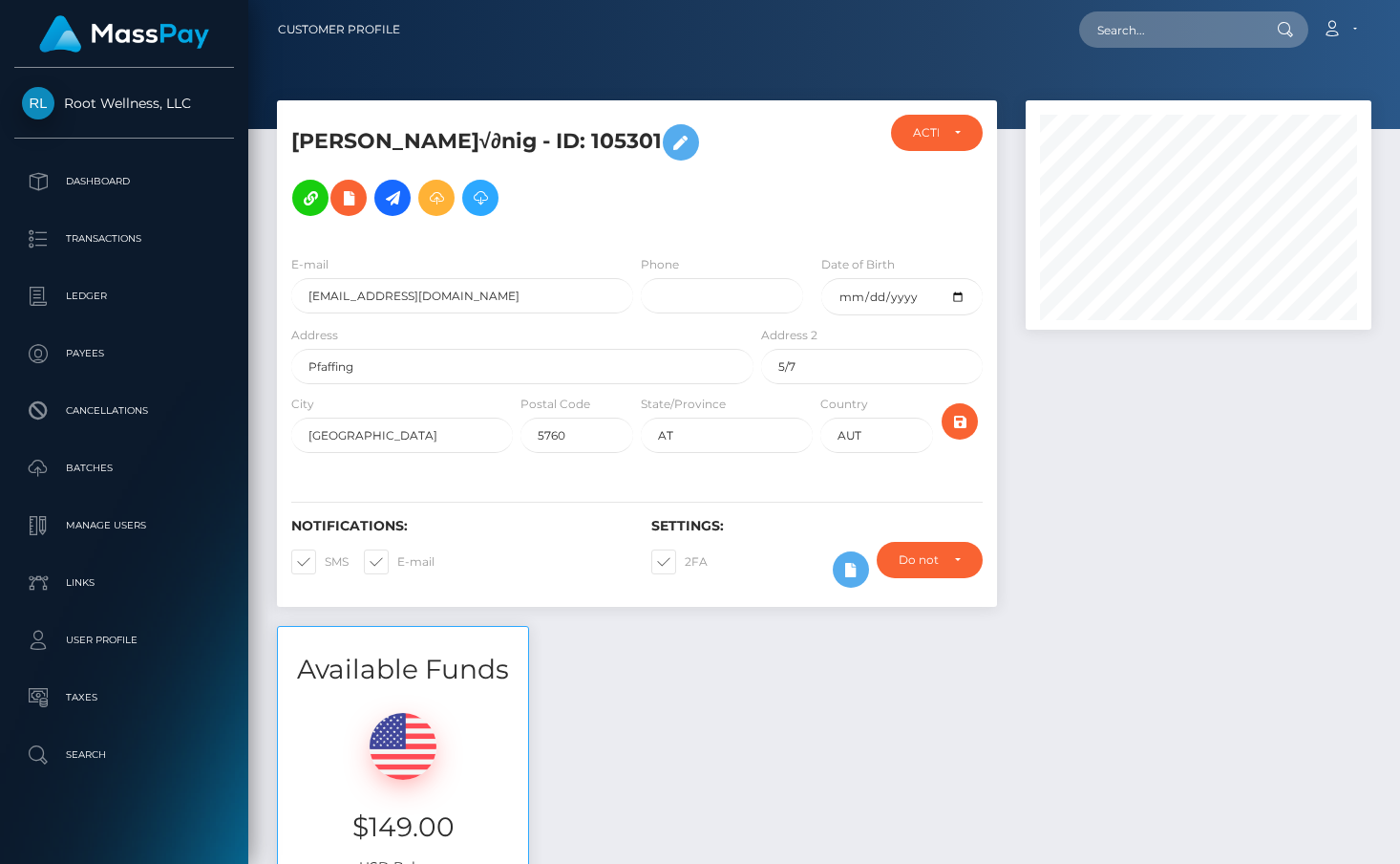
scroll to position [229, 346]
click at [1093, 434] on div at bounding box center [1198, 363] width 374 height 526
click at [669, 145] on icon at bounding box center [681, 143] width 23 height 24
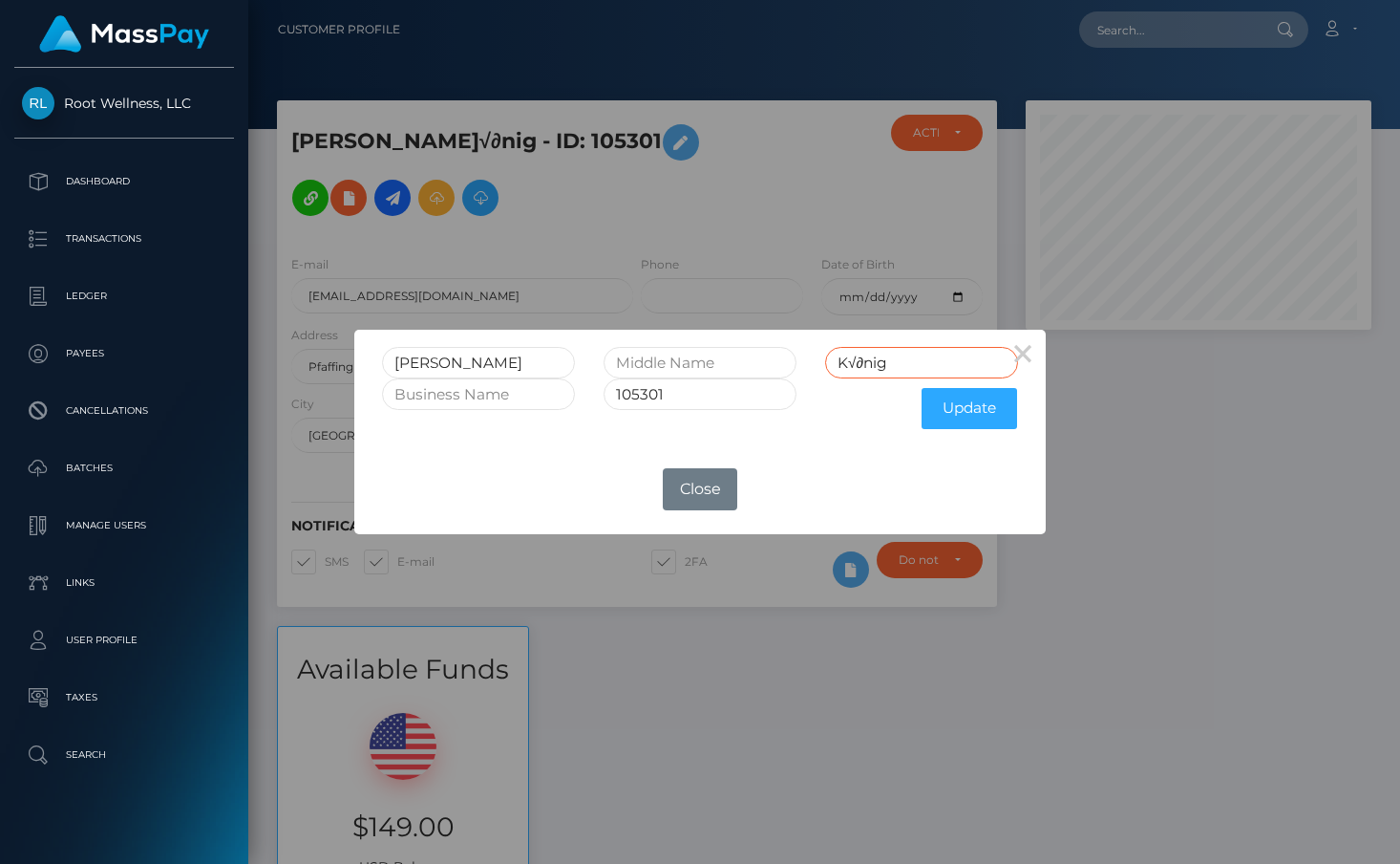
drag, startPoint x: 901, startPoint y: 367, endPoint x: 848, endPoint y: 360, distance: 53.5
click at [848, 360] on input "K√∂nig" at bounding box center [921, 363] width 193 height 31
type input "Konig"
click at [967, 417] on button "Update" at bounding box center [970, 408] width 95 height 41
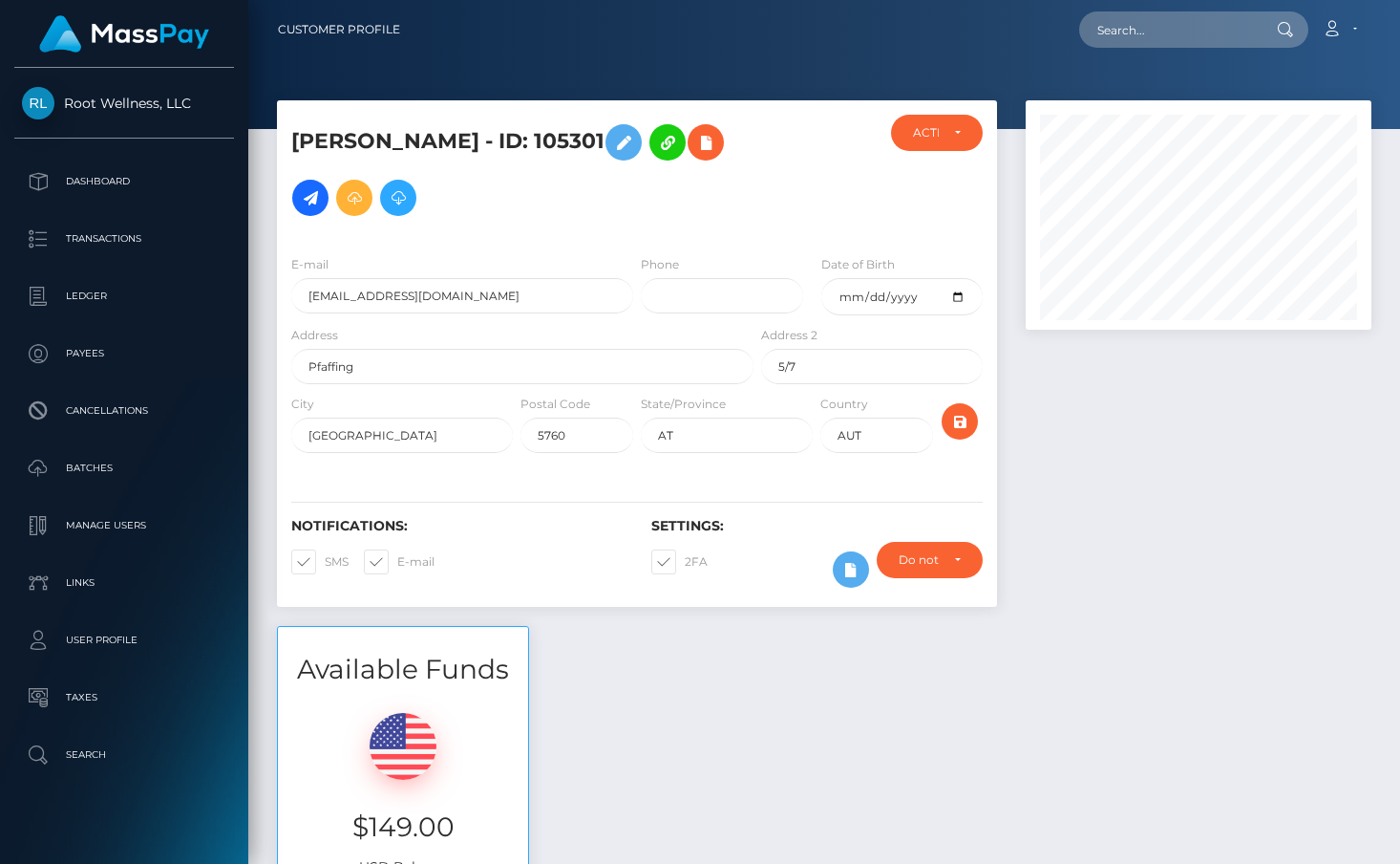
scroll to position [229, 346]
